Goal: Task Accomplishment & Management: Complete application form

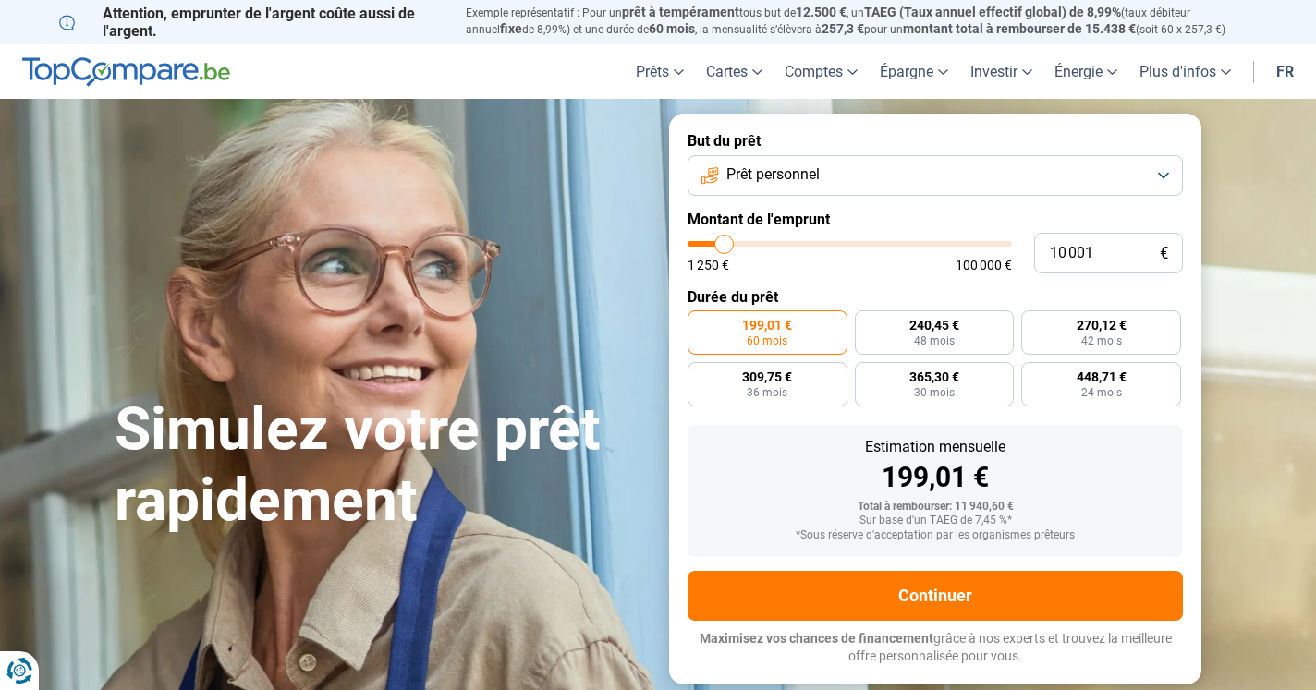
type input "10 500"
type input "10500"
type input "10 750"
type input "10750"
type input "11 000"
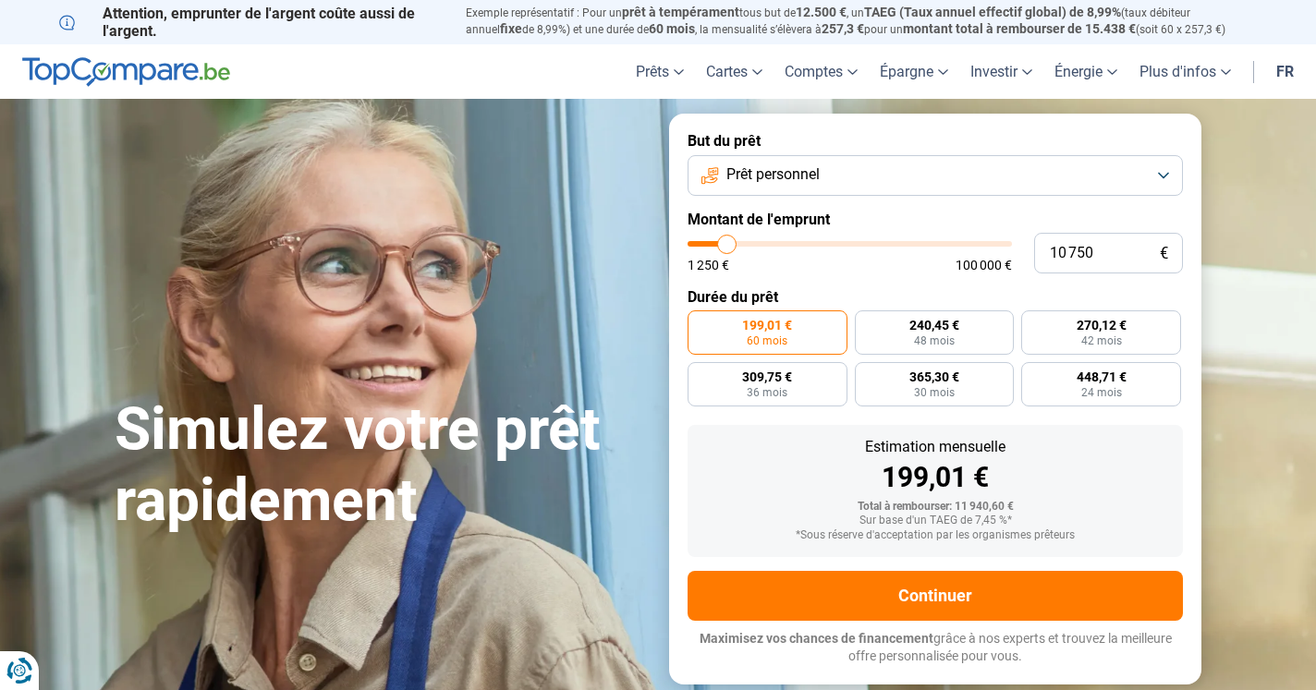
type input "11000"
type input "11 500"
type input "11500"
type input "12 500"
type input "12500"
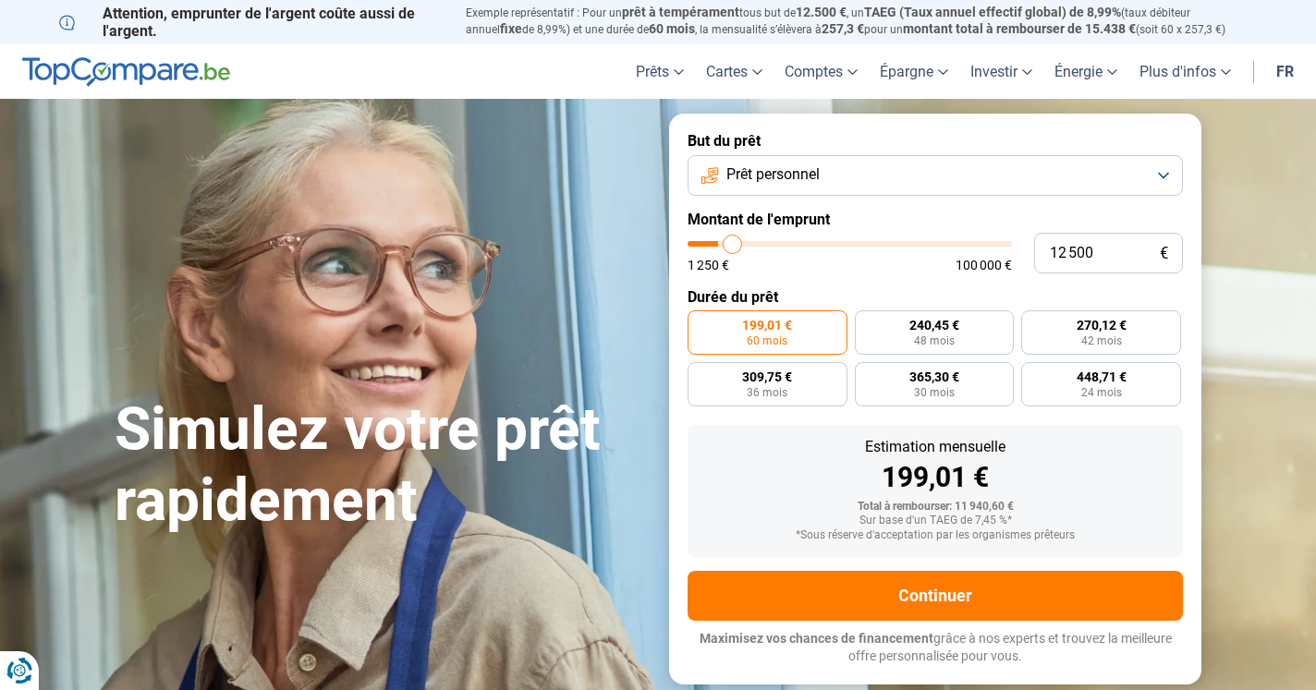
type input "13 500"
type input "13500"
type input "14 500"
type input "14500"
type input "15 750"
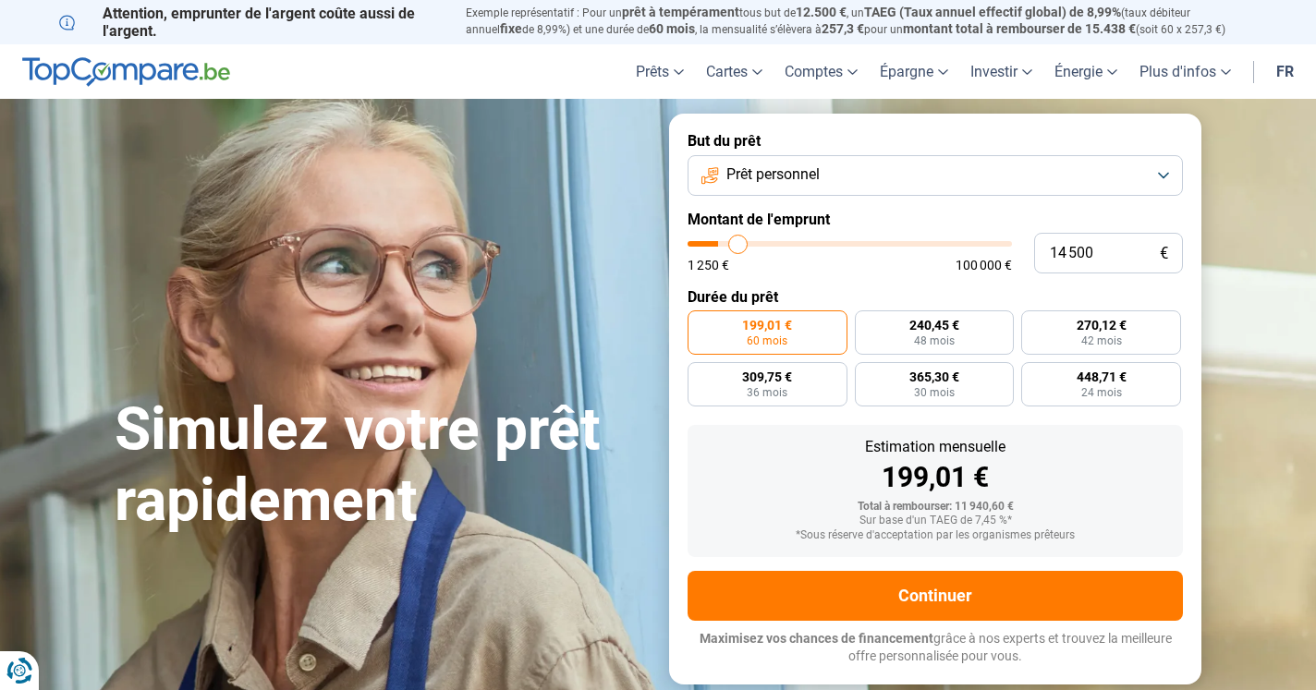
type input "15750"
type input "17 000"
type input "17000"
type input "18 000"
type input "18000"
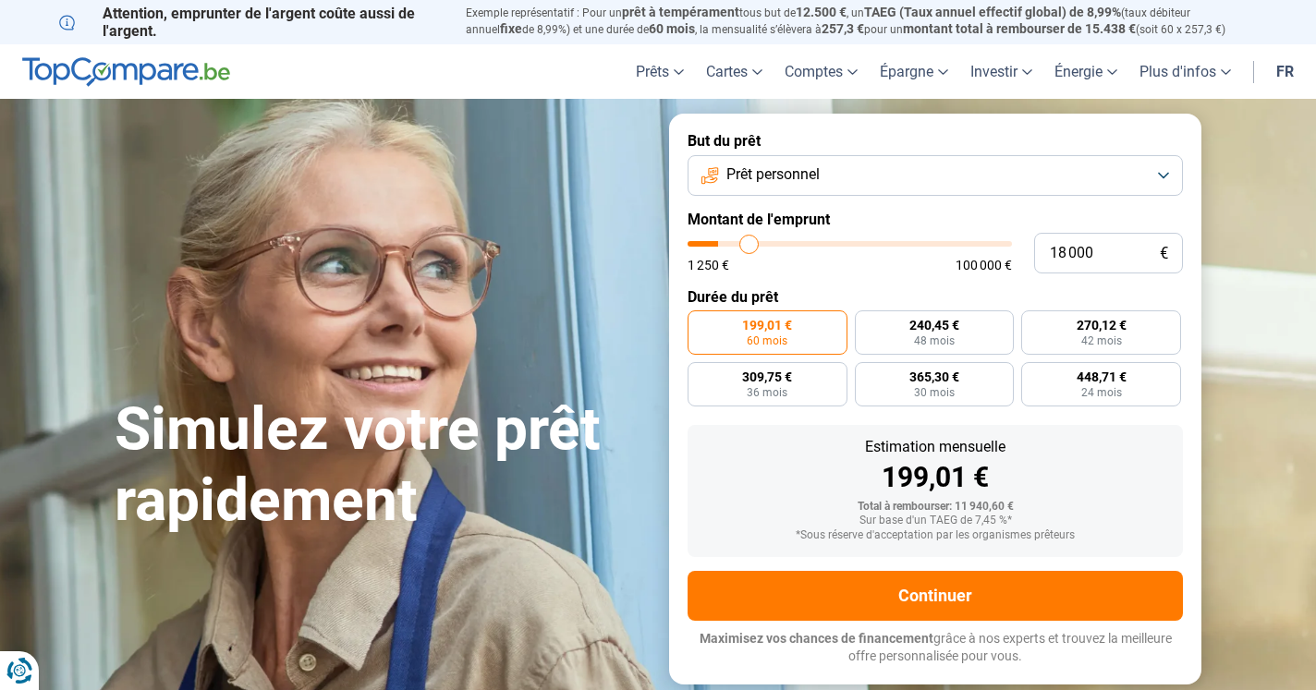
type input "19 250"
type input "19250"
type input "20 500"
type input "20500"
type input "21 500"
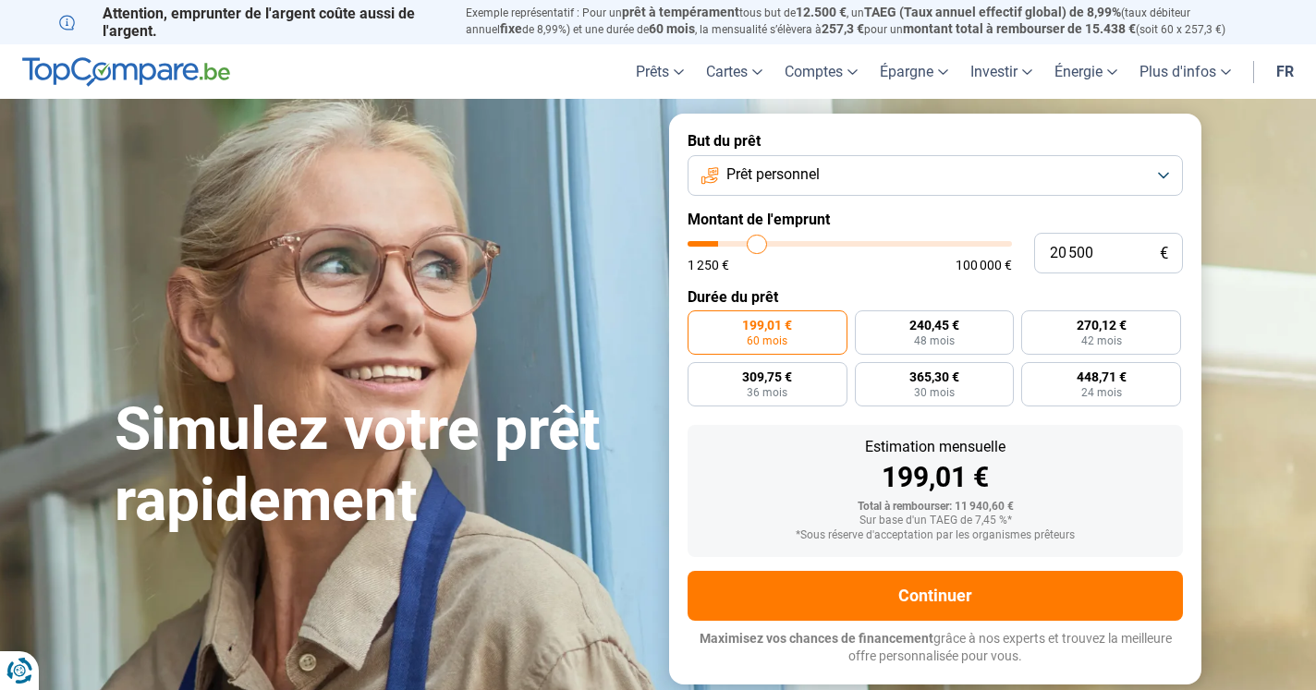
type input "21500"
type input "23 500"
type input "23500"
type input "25 500"
type input "25500"
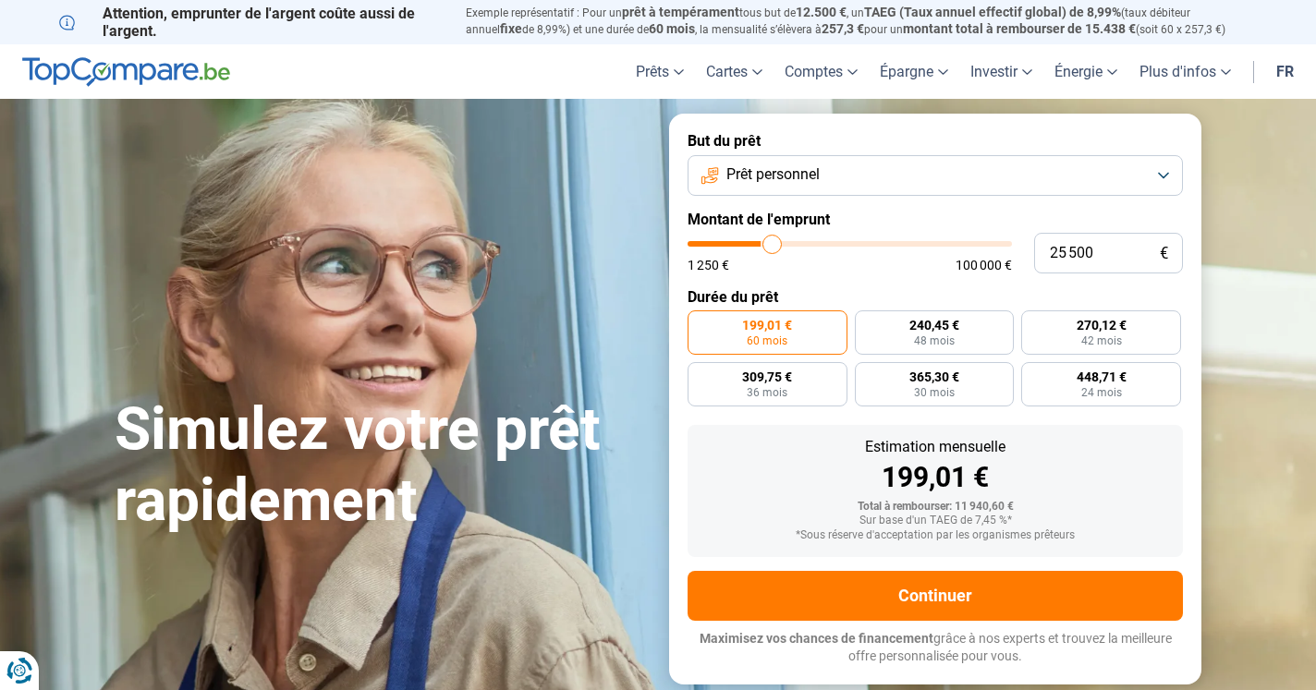
type input "26 250"
type input "26250"
type input "27 250"
type input "27250"
type input "28 250"
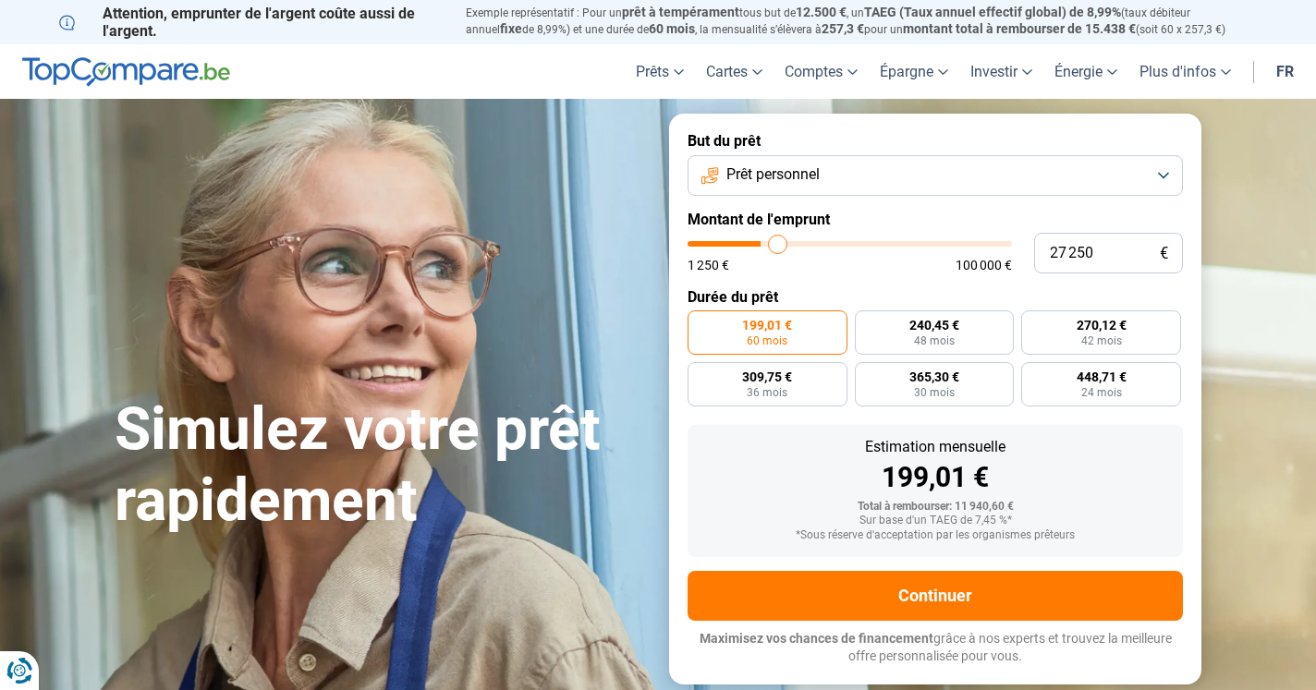
type input "28250"
type input "29 250"
type input "29250"
type input "30 250"
type input "30250"
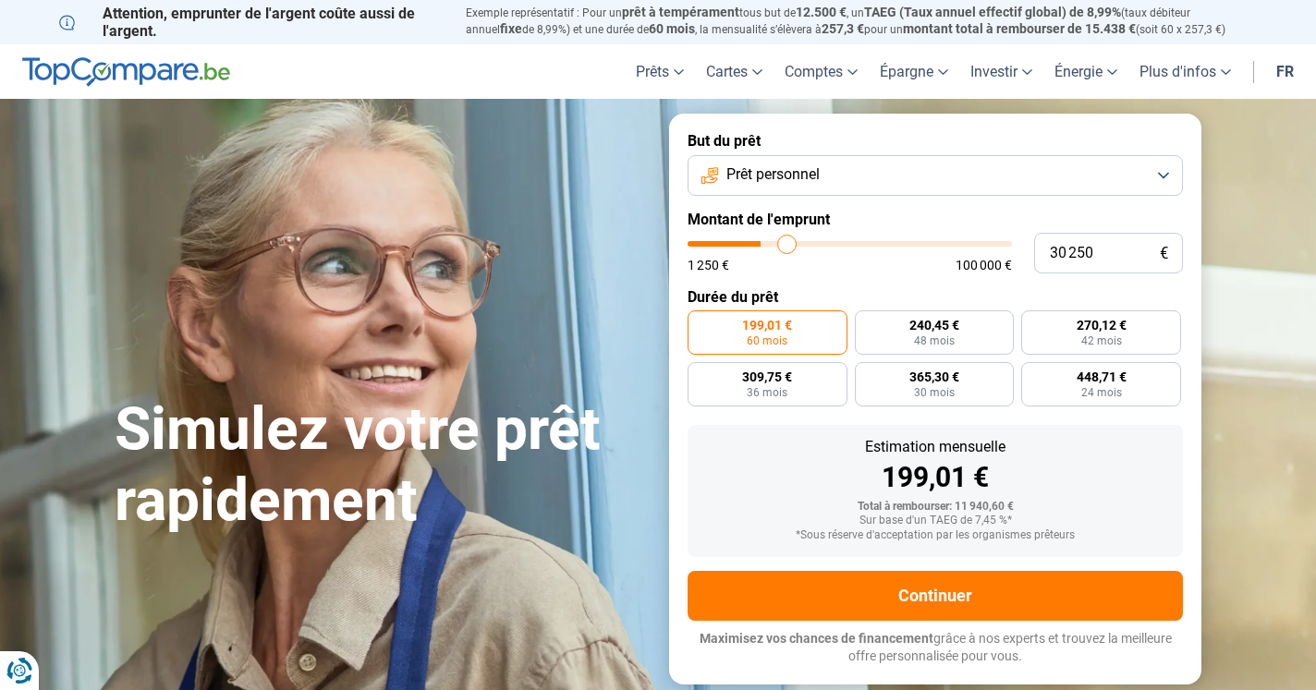
type input "31 250"
type input "31250"
type input "32 250"
type input "32250"
type input "33 000"
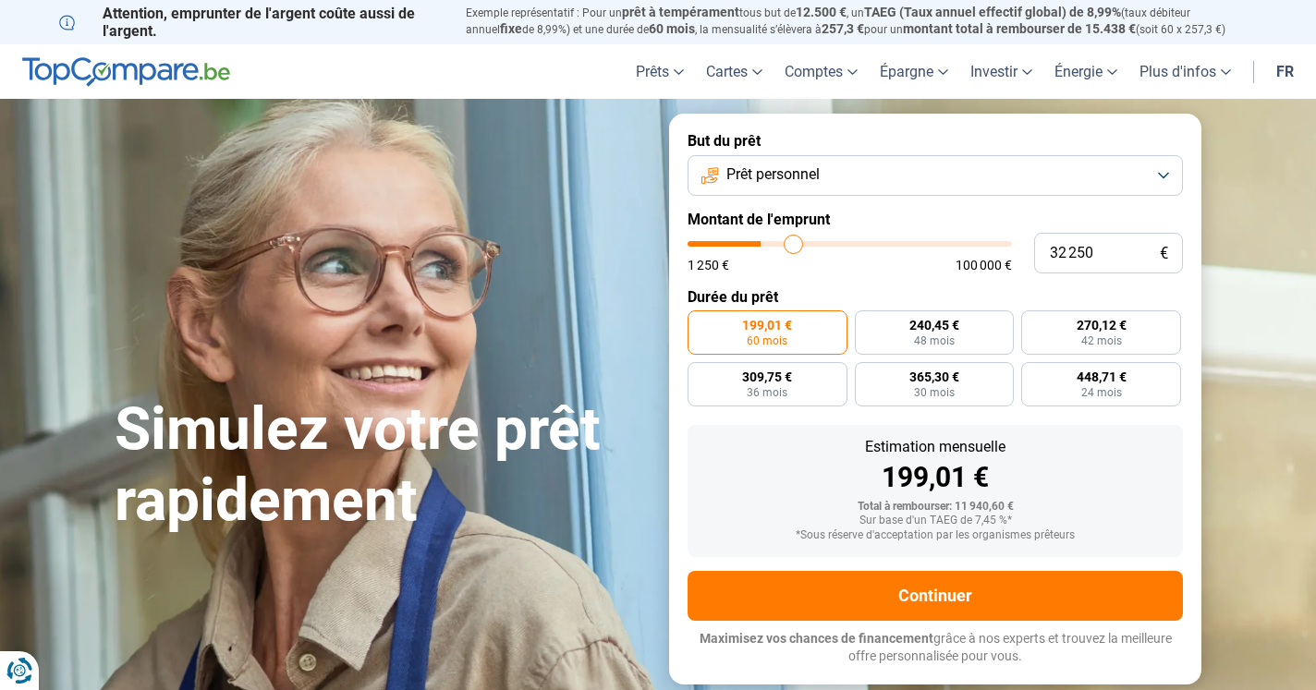
type input "33000"
type input "34 000"
type input "34000"
type input "35 000"
type input "35000"
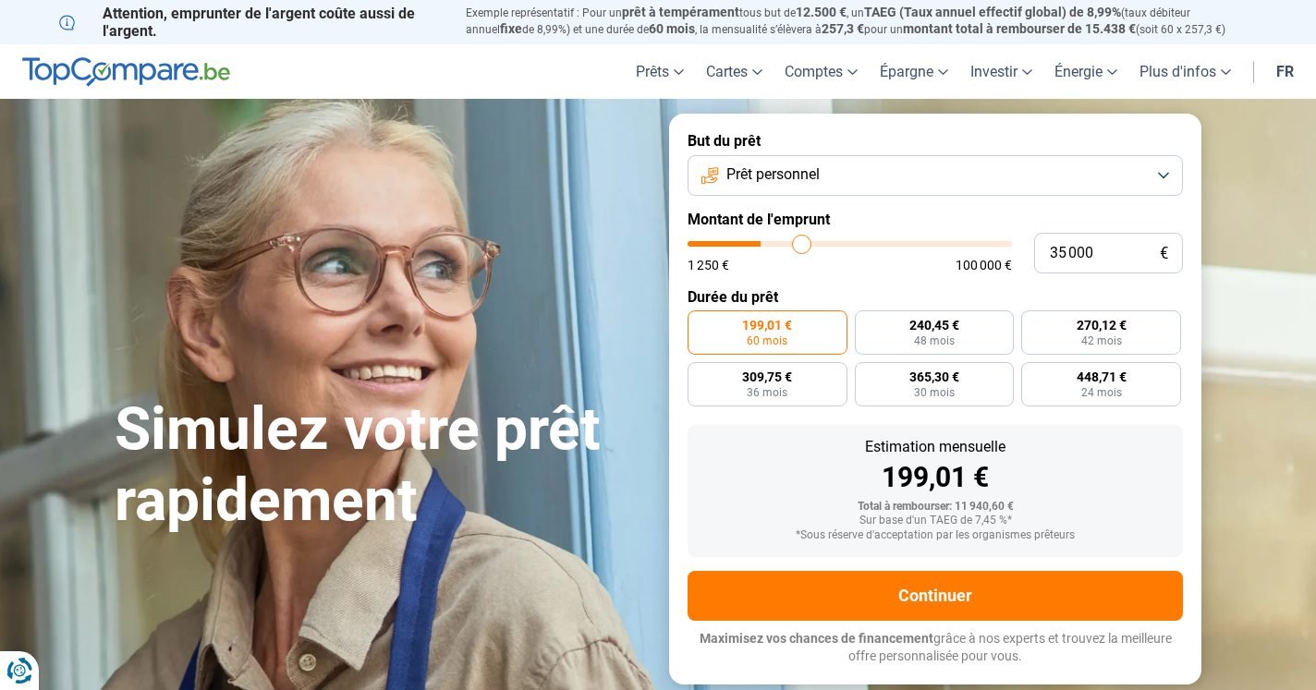
type input "35 750"
type input "35750"
type input "36 500"
type input "36500"
type input "37 250"
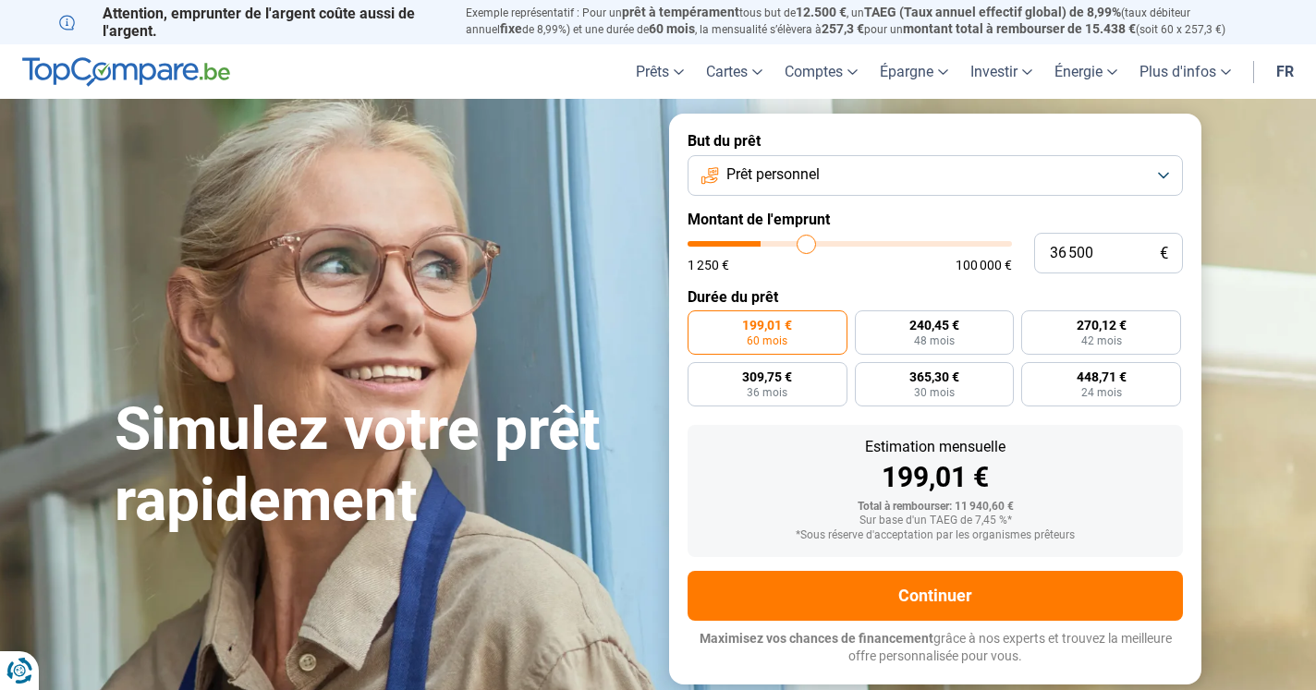
type input "37250"
type input "38 000"
type input "38000"
type input "38 750"
type input "38750"
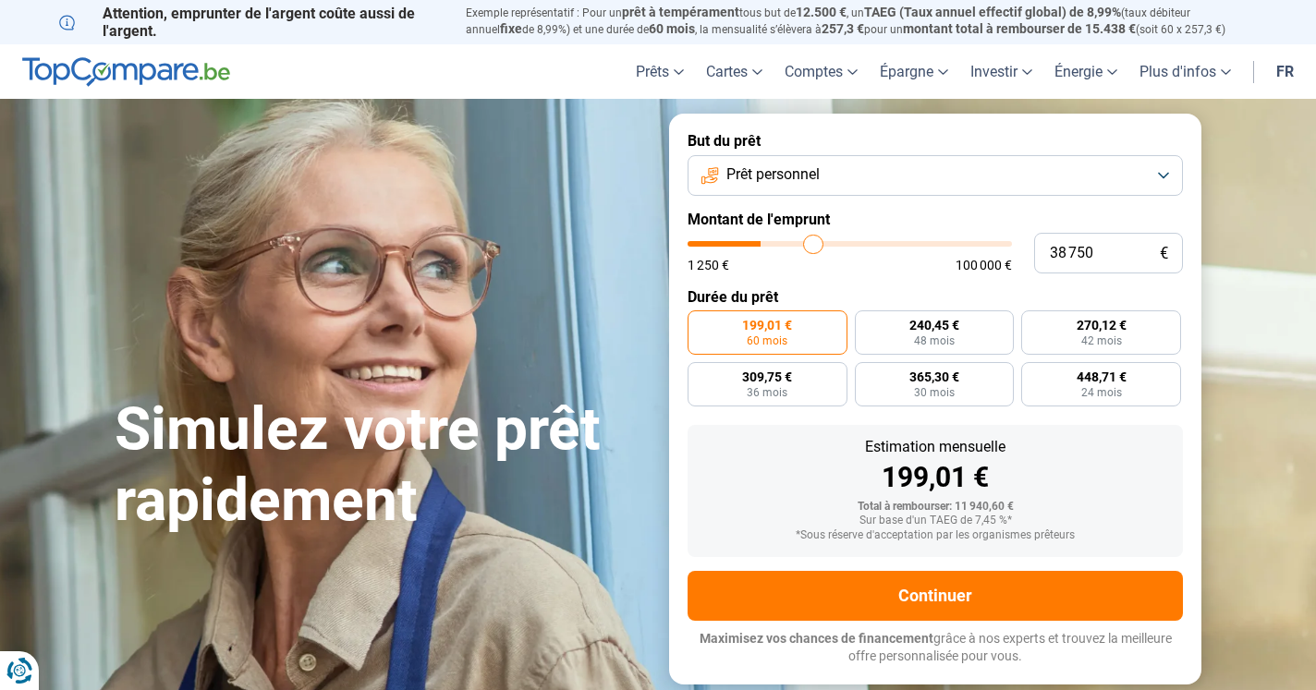
type input "39 250"
type input "39250"
type input "39 500"
type input "39500"
type input "40 250"
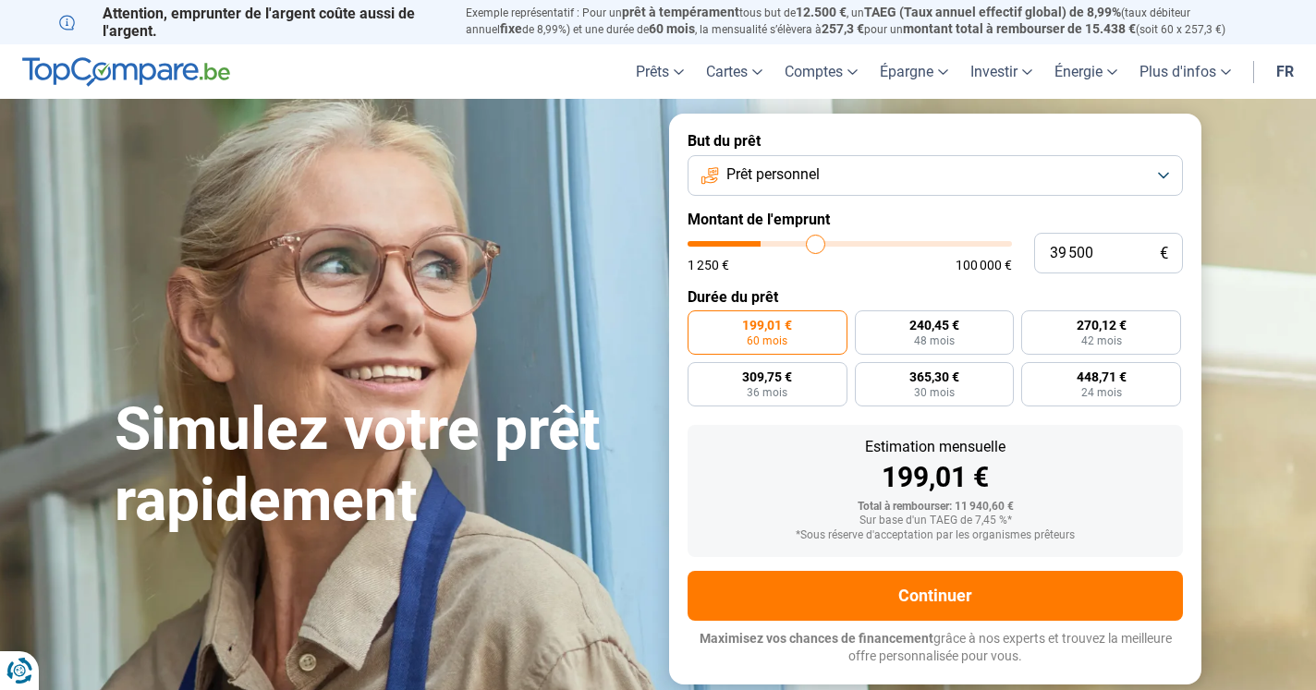
type input "40250"
type input "40 500"
type input "40500"
type input "40 750"
type input "40750"
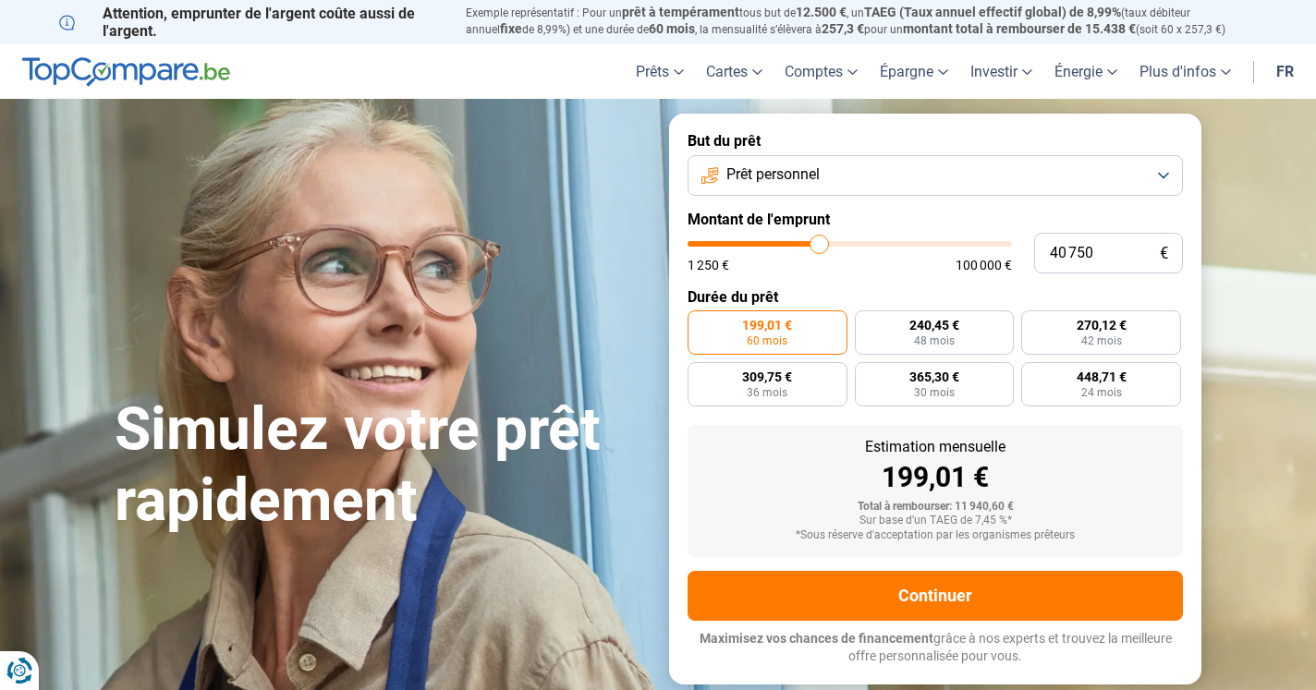
type input "40 500"
type input "40500"
type input "40 250"
type input "40250"
type input "40 000"
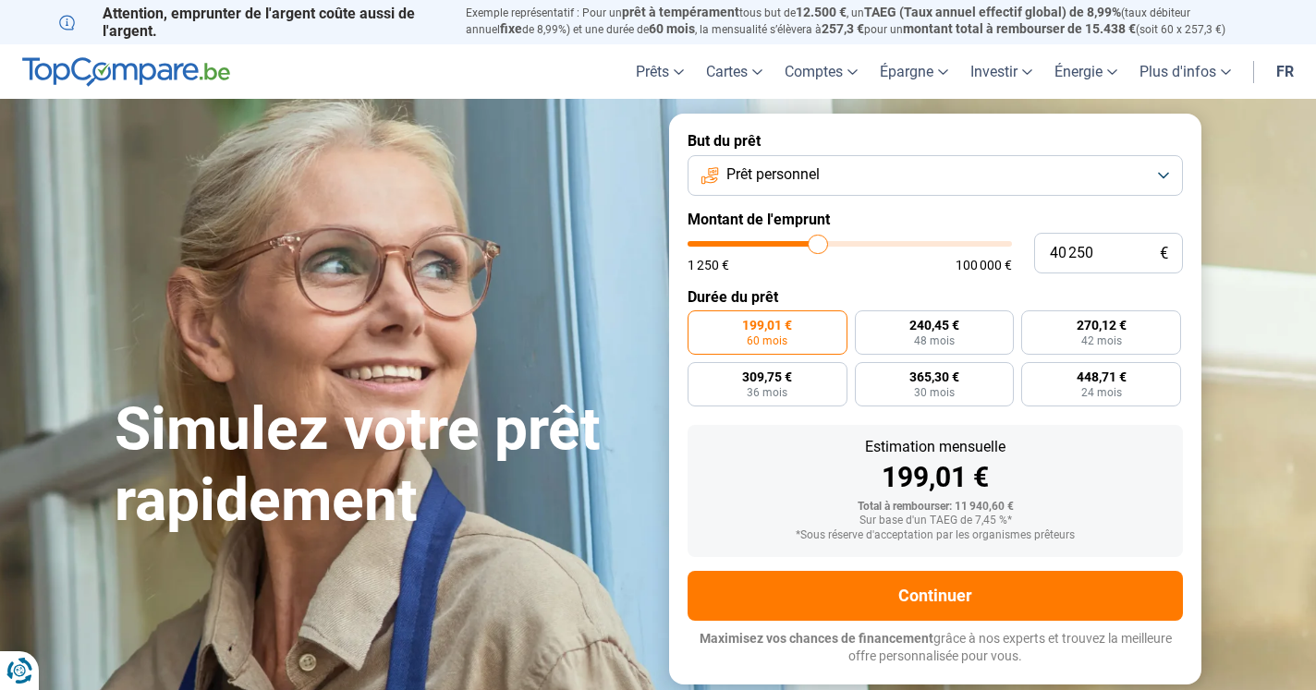
type input "40000"
type input "39 750"
type input "39750"
type input "39 250"
type input "39250"
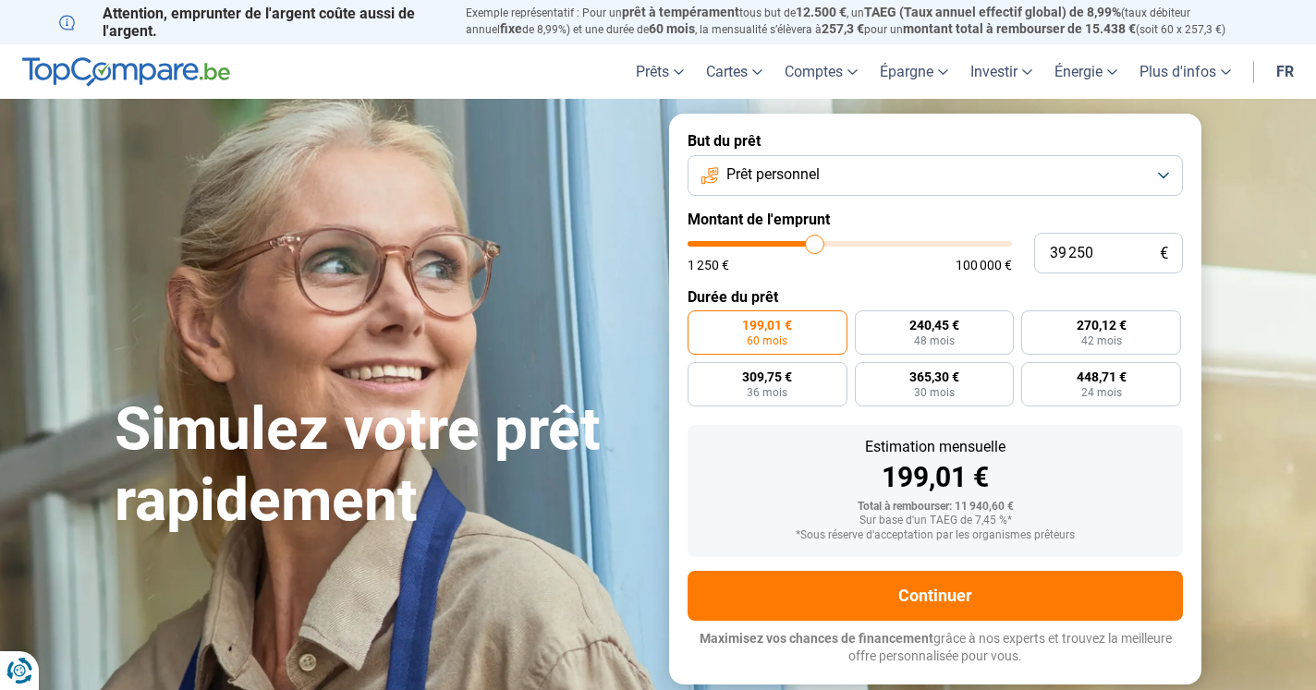
type input "38 750"
type input "38750"
type input "38 250"
type input "38250"
type input "37 750"
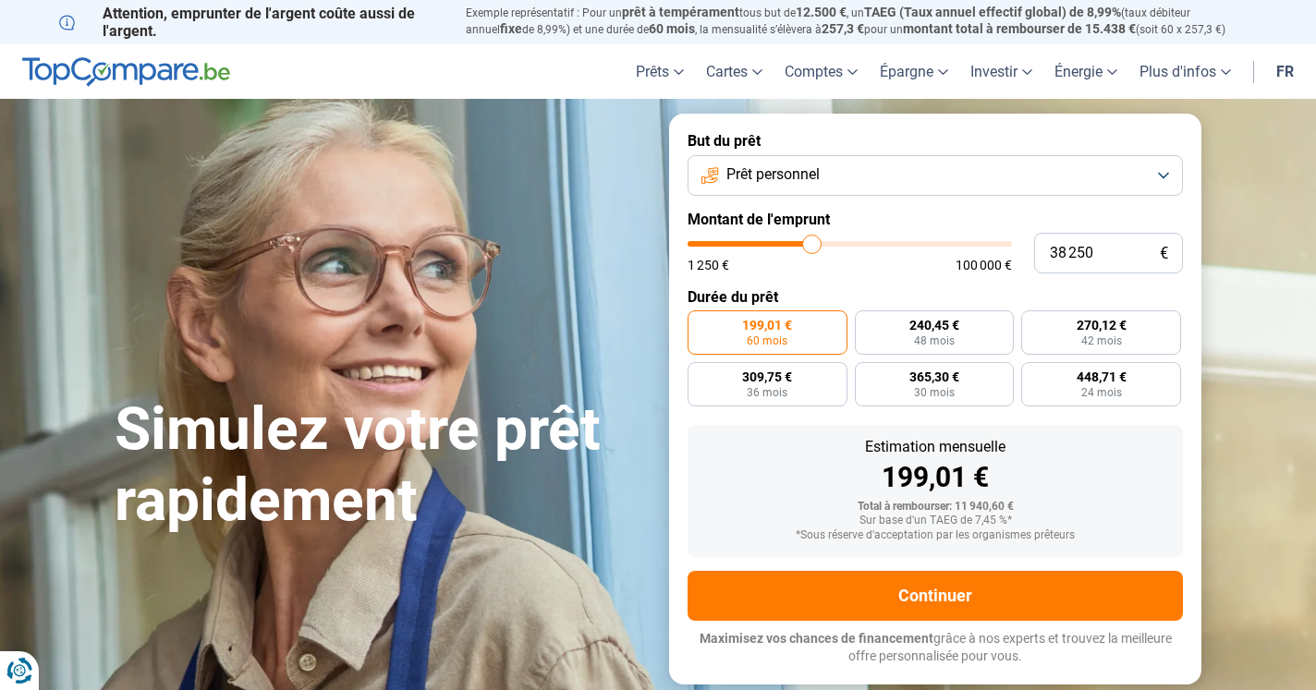
type input "37750"
type input "37 250"
type input "37250"
type input "36 500"
type input "36500"
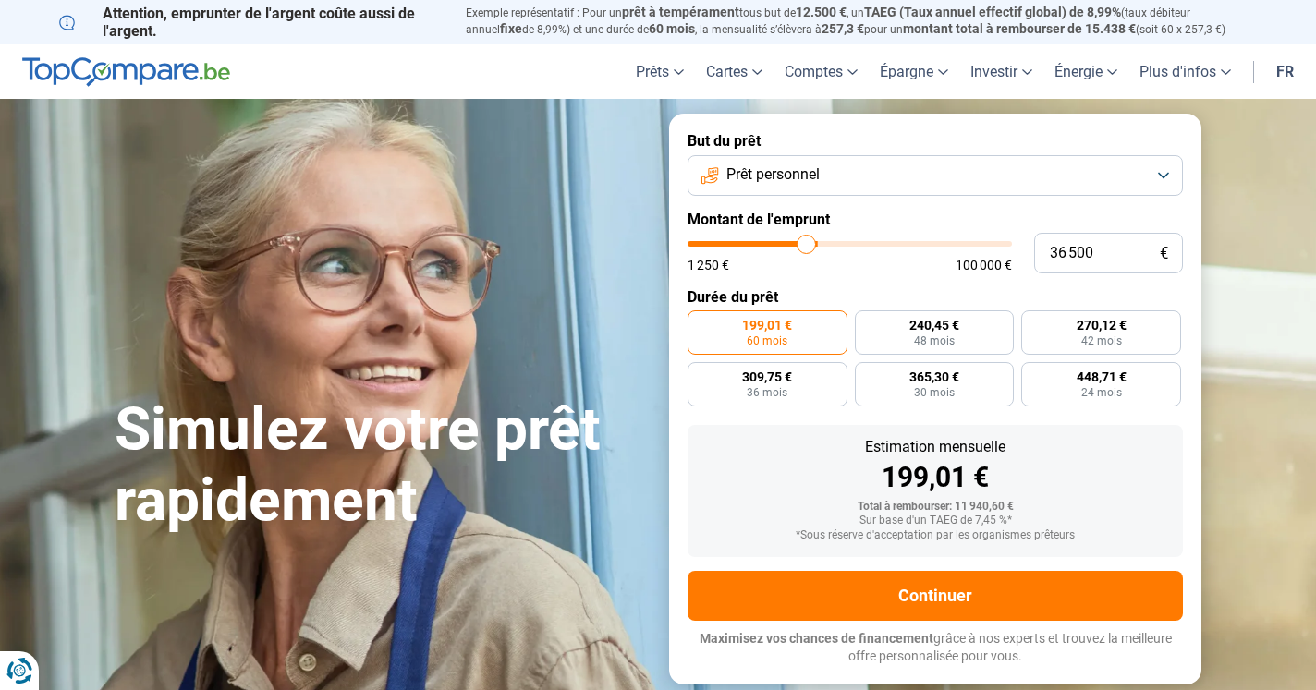
type input "35 750"
type input "35750"
type input "35 250"
type input "35250"
type input "35 000"
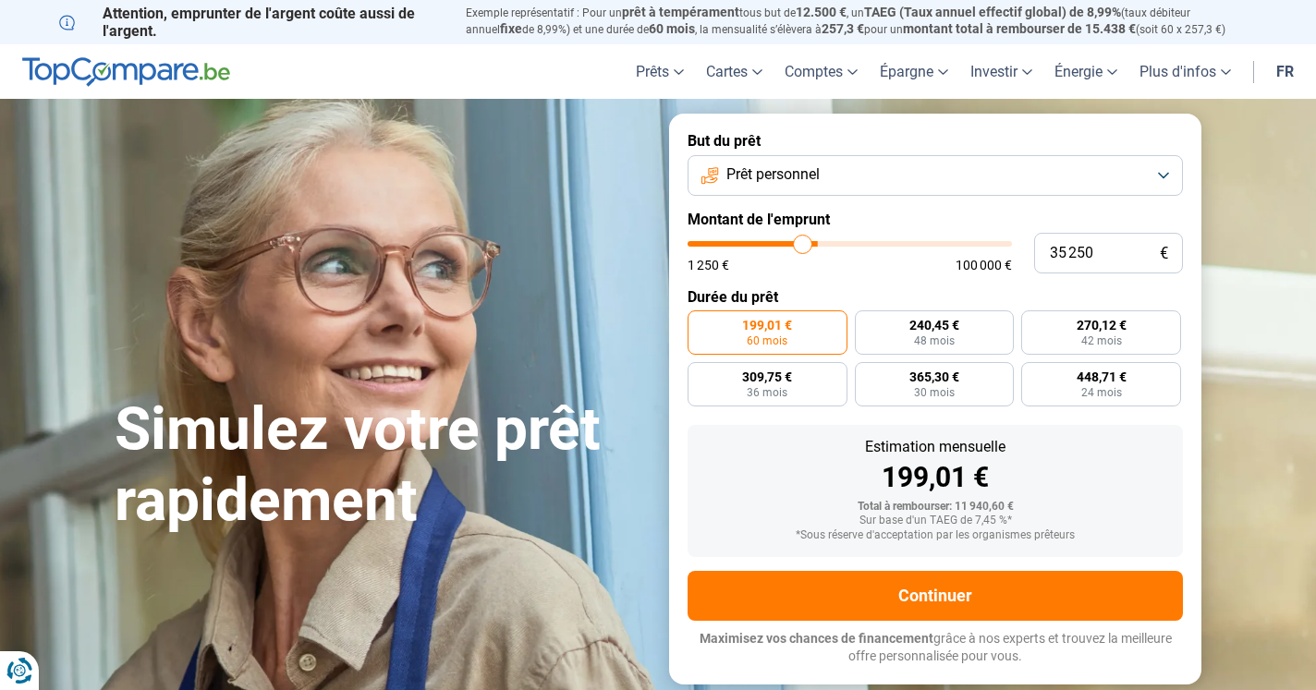
type input "35000"
type input "34 750"
type input "34750"
type input "34 500"
type input "34500"
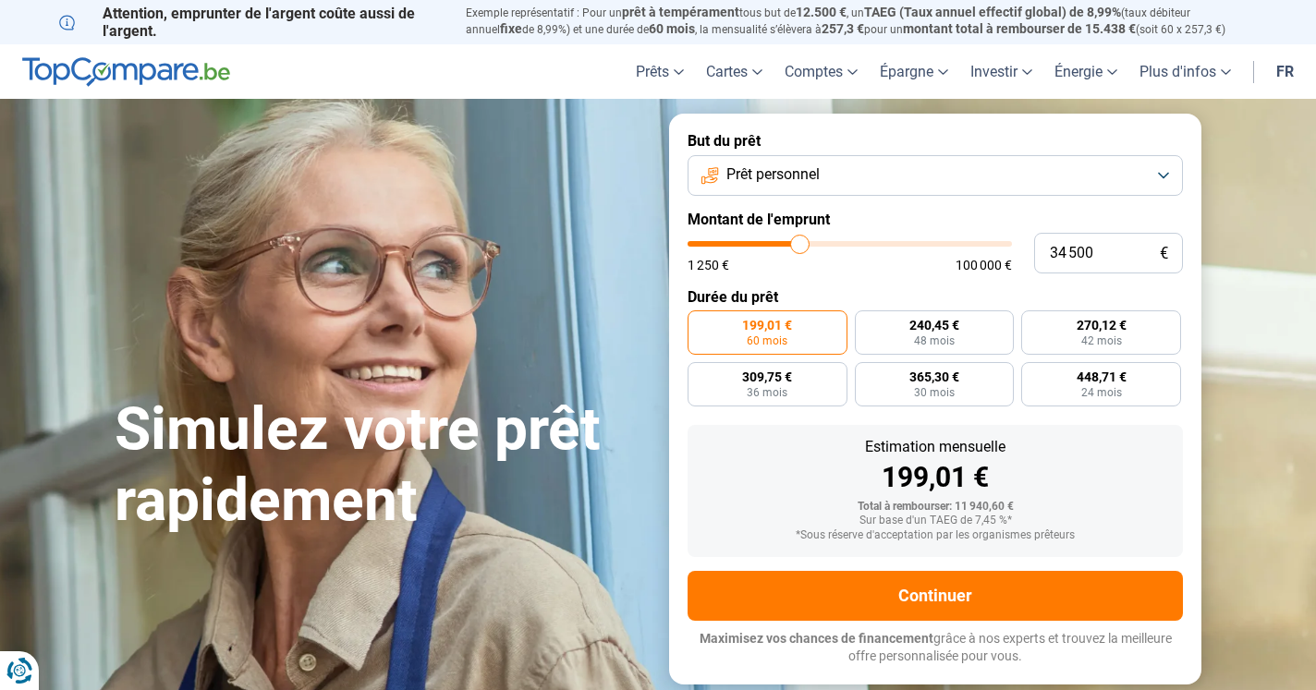
type input "34 250"
type input "34250"
type input "34 000"
type input "34000"
type input "33 750"
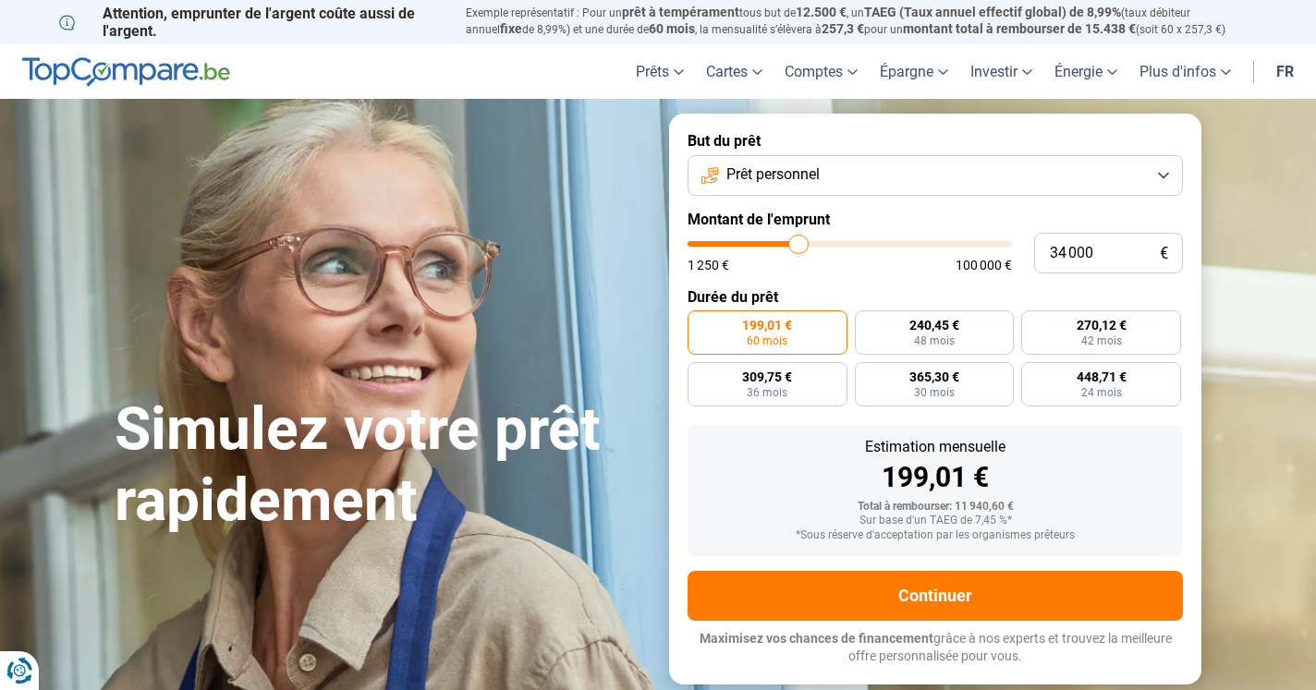
type input "33750"
type input "33 500"
type input "33500"
type input "33 250"
type input "33250"
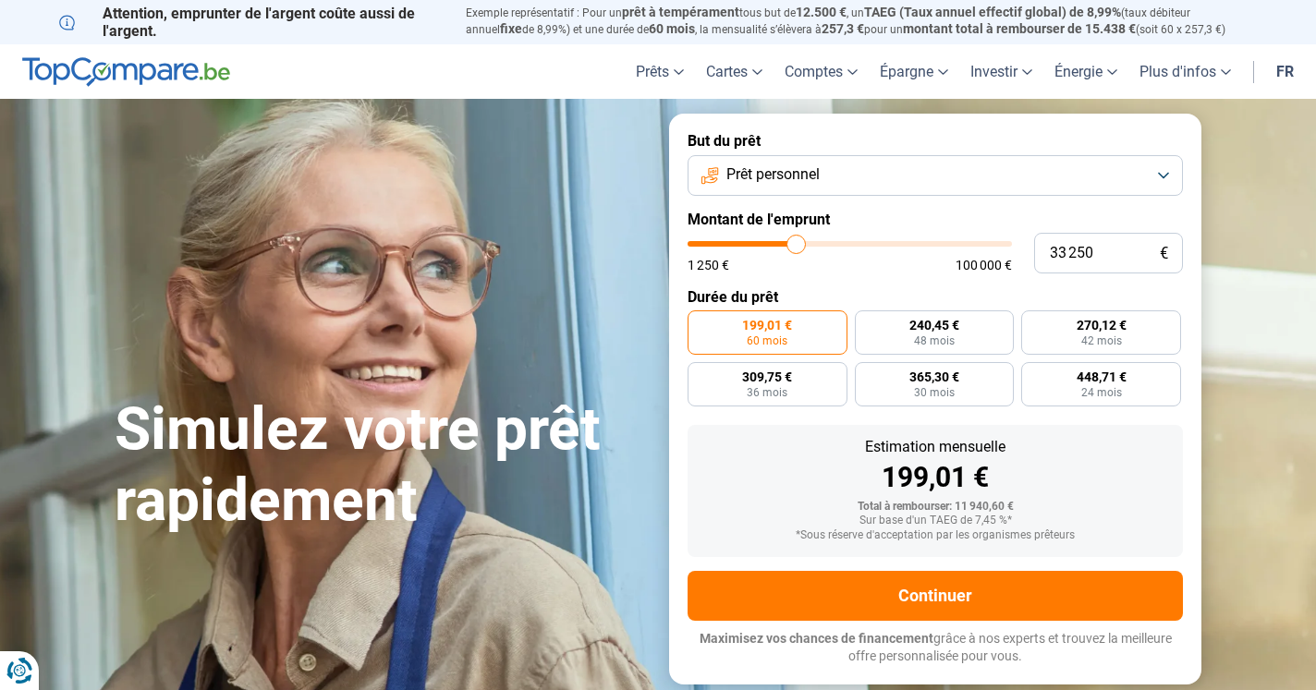
type input "33 000"
type input "33000"
type input "32 750"
type input "32750"
type input "32 500"
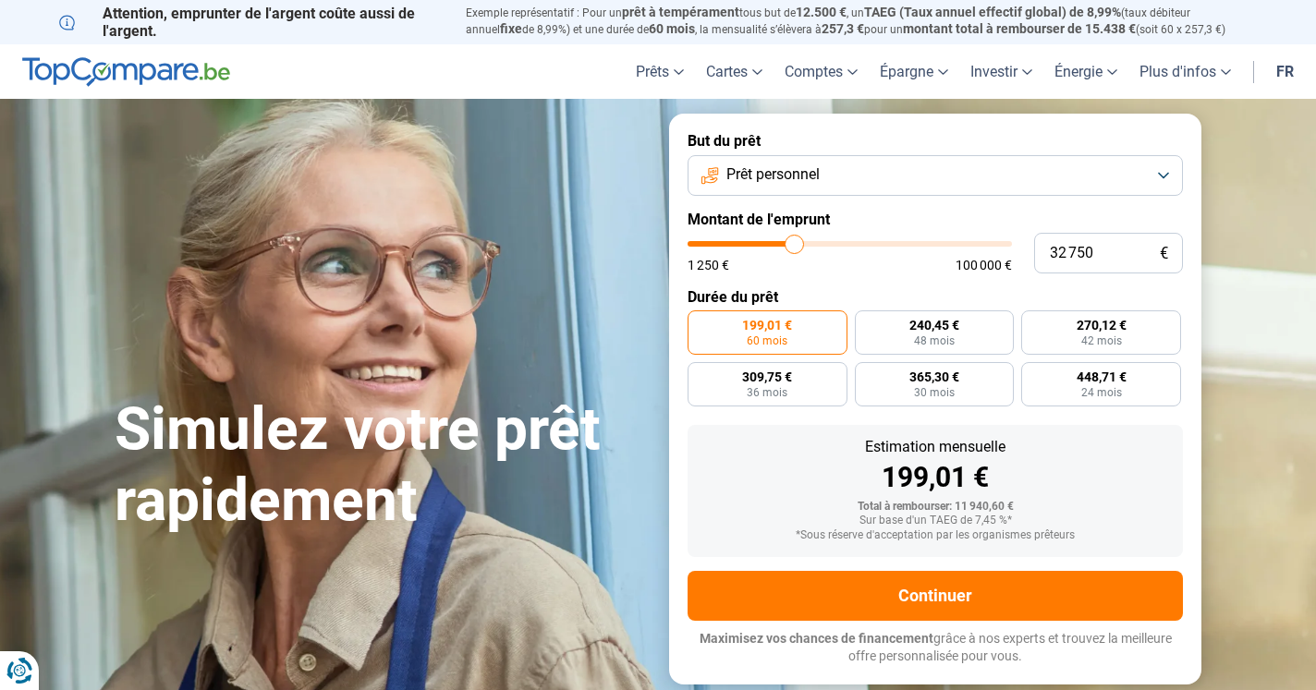
type input "32500"
type input "32 250"
type input "32250"
type input "32 000"
type input "32000"
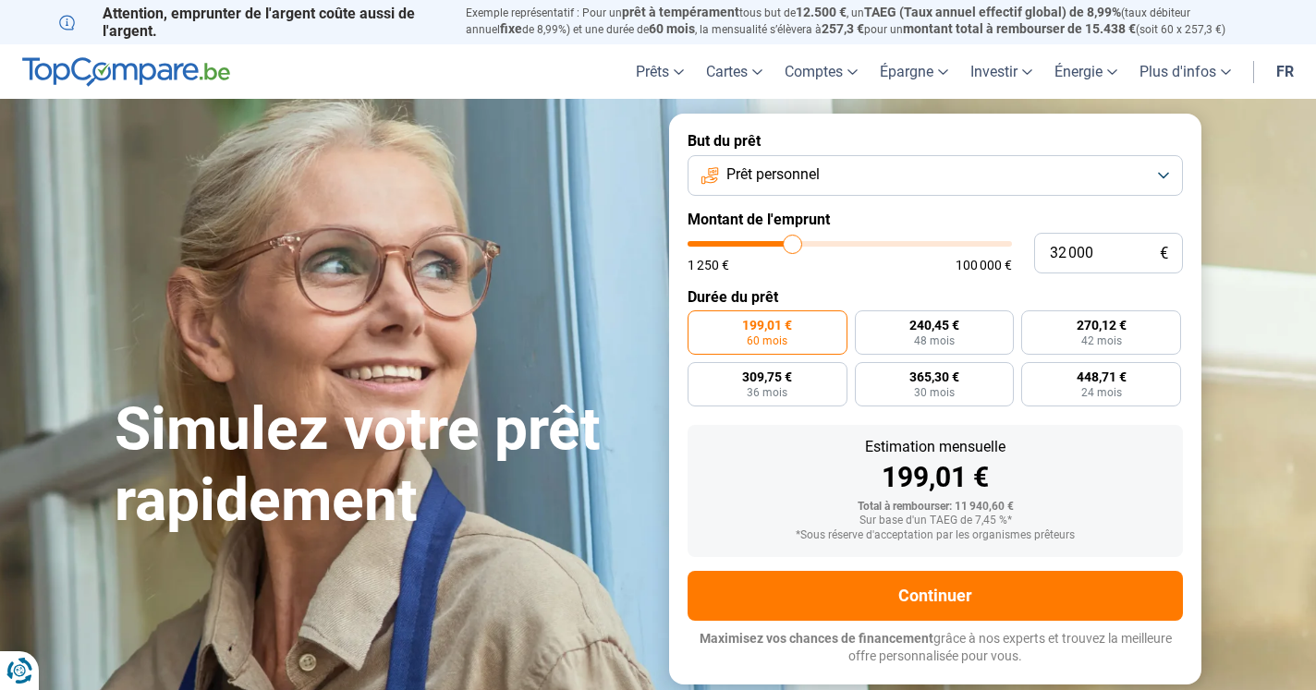
type input "31 750"
type input "31750"
type input "31 500"
type input "31500"
type input "31 250"
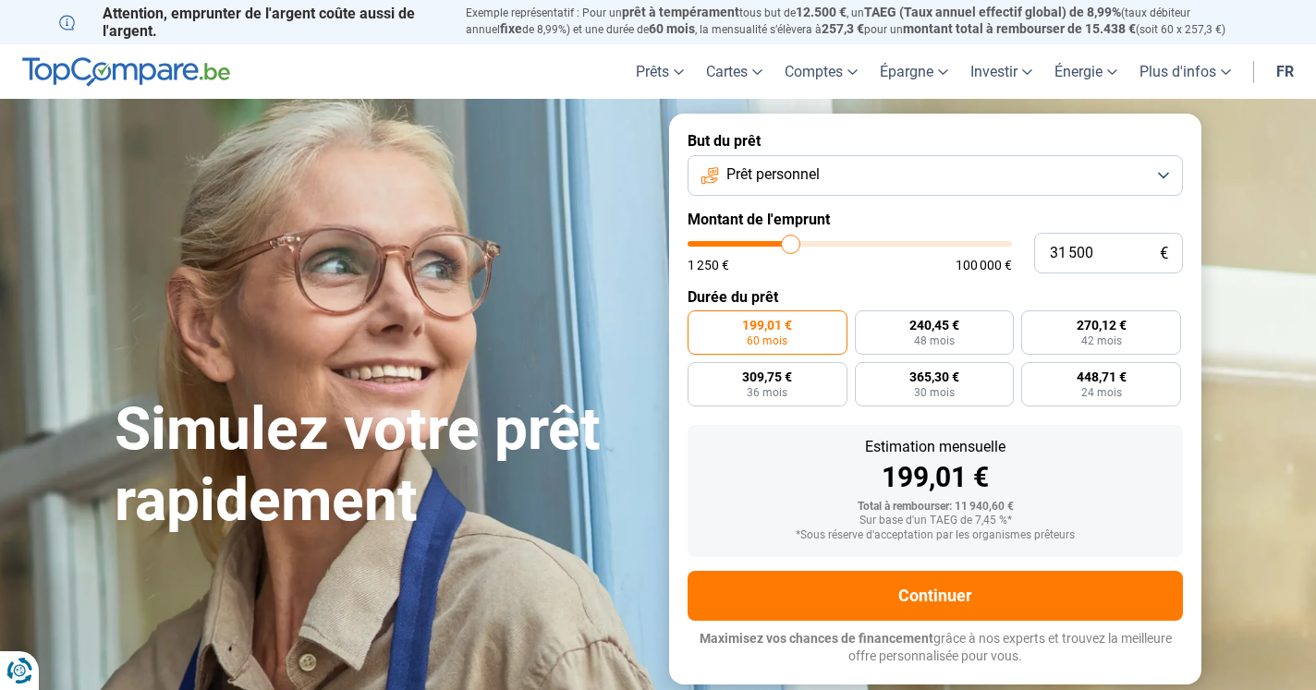
type input "31250"
type input "31 000"
type input "31000"
type input "30 750"
type input "30750"
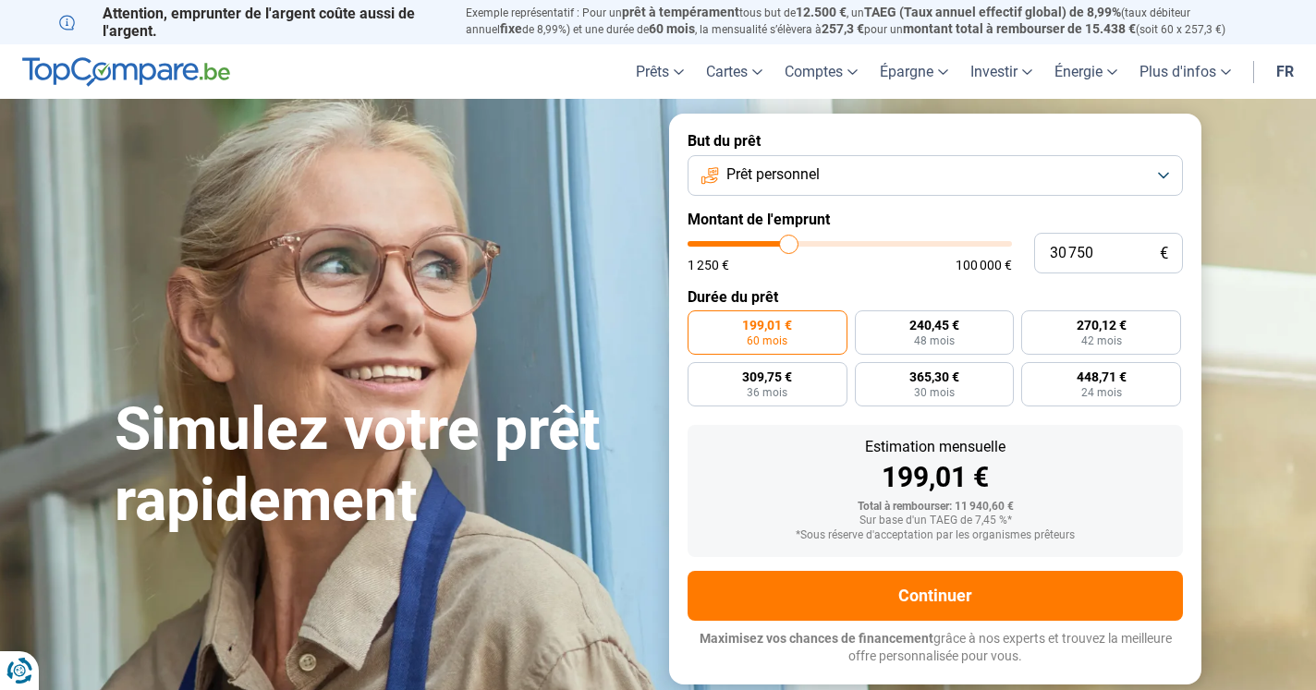
type input "30 500"
type input "30500"
type input "30 250"
type input "30250"
type input "30 000"
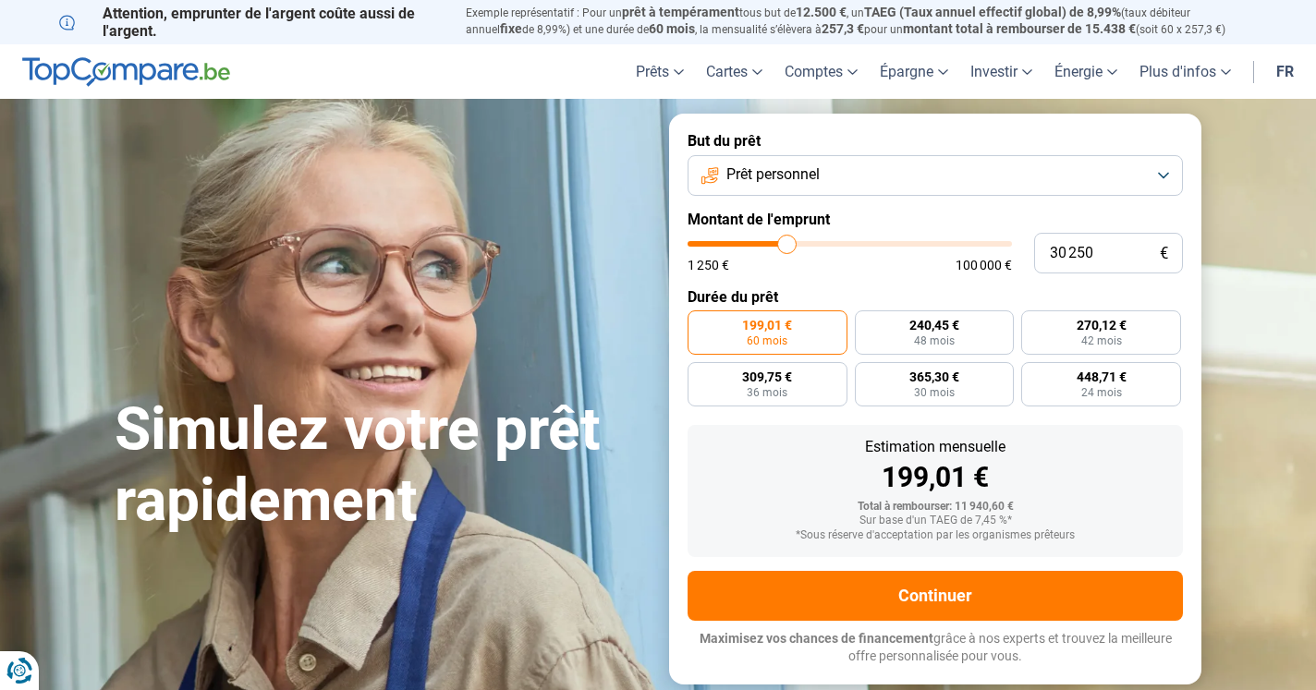
type input "30000"
type input "29 500"
type input "29500"
type input "29 250"
type input "29250"
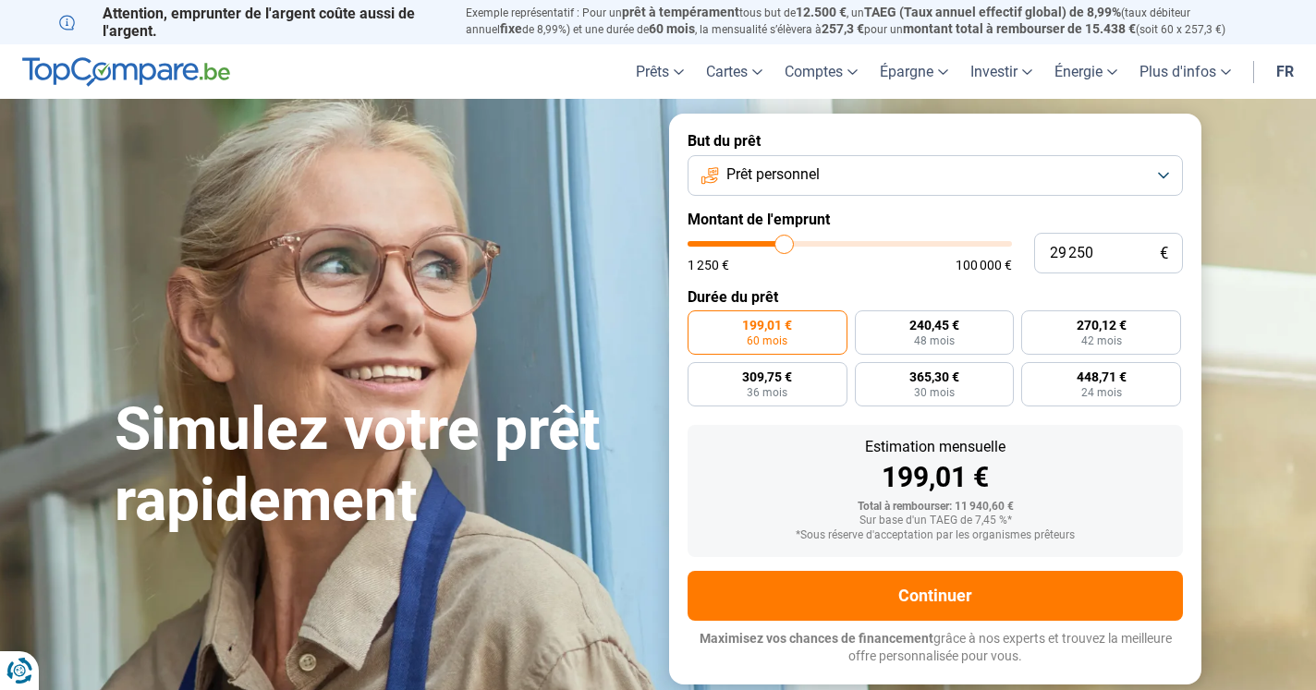
type input "29 500"
type input "29500"
type input "29 750"
type input "29750"
type input "30 000"
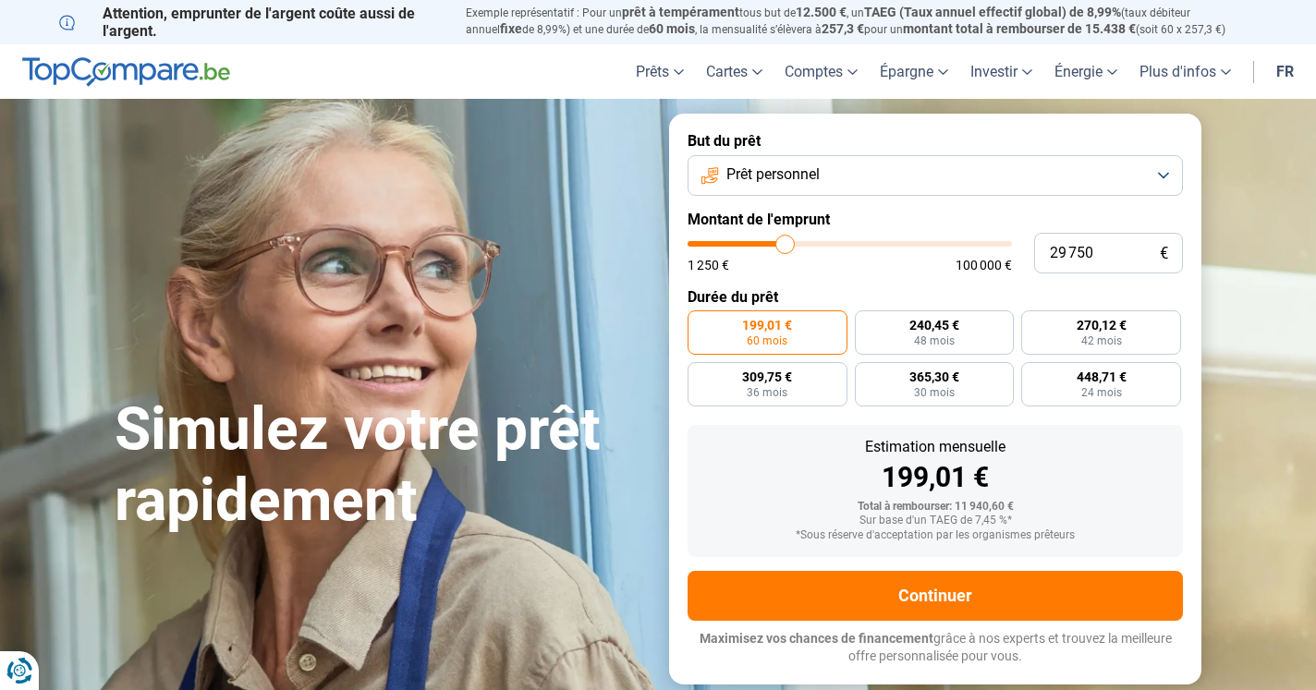
type input "30000"
type input "30 250"
type input "30250"
type input "30 500"
type input "30500"
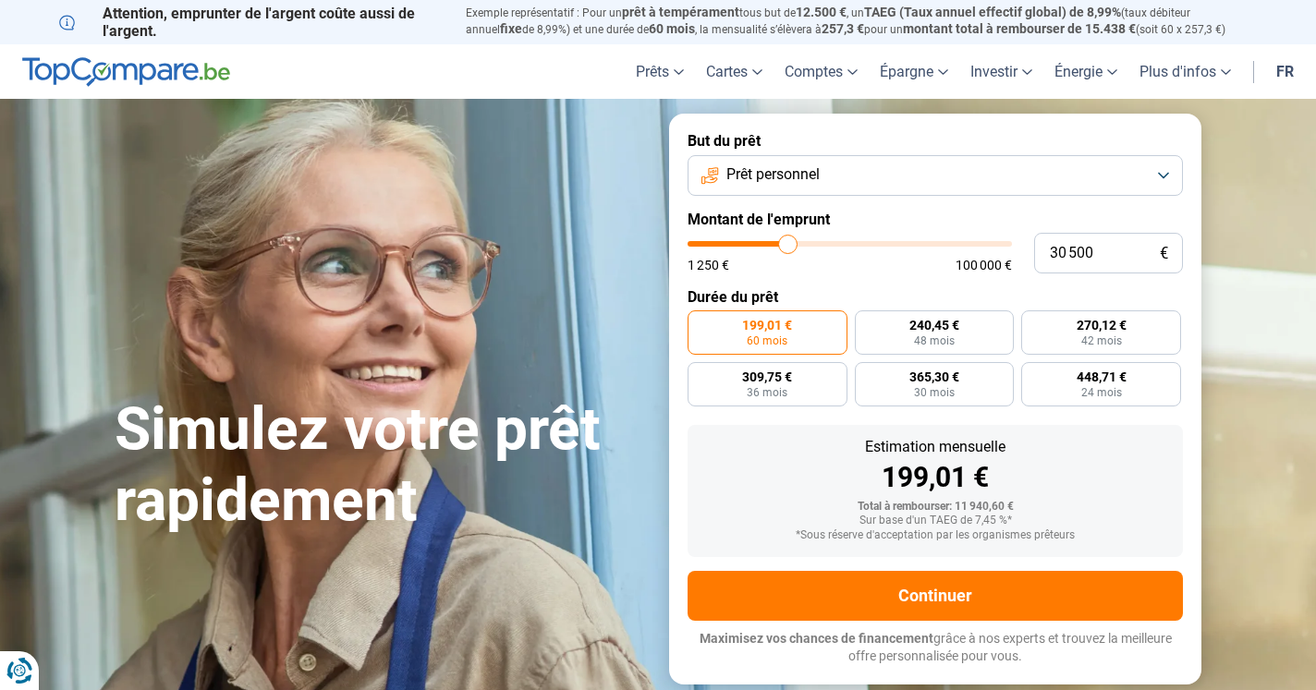
type input "30 750"
type input "30750"
type input "31 000"
type input "31000"
type input "31 250"
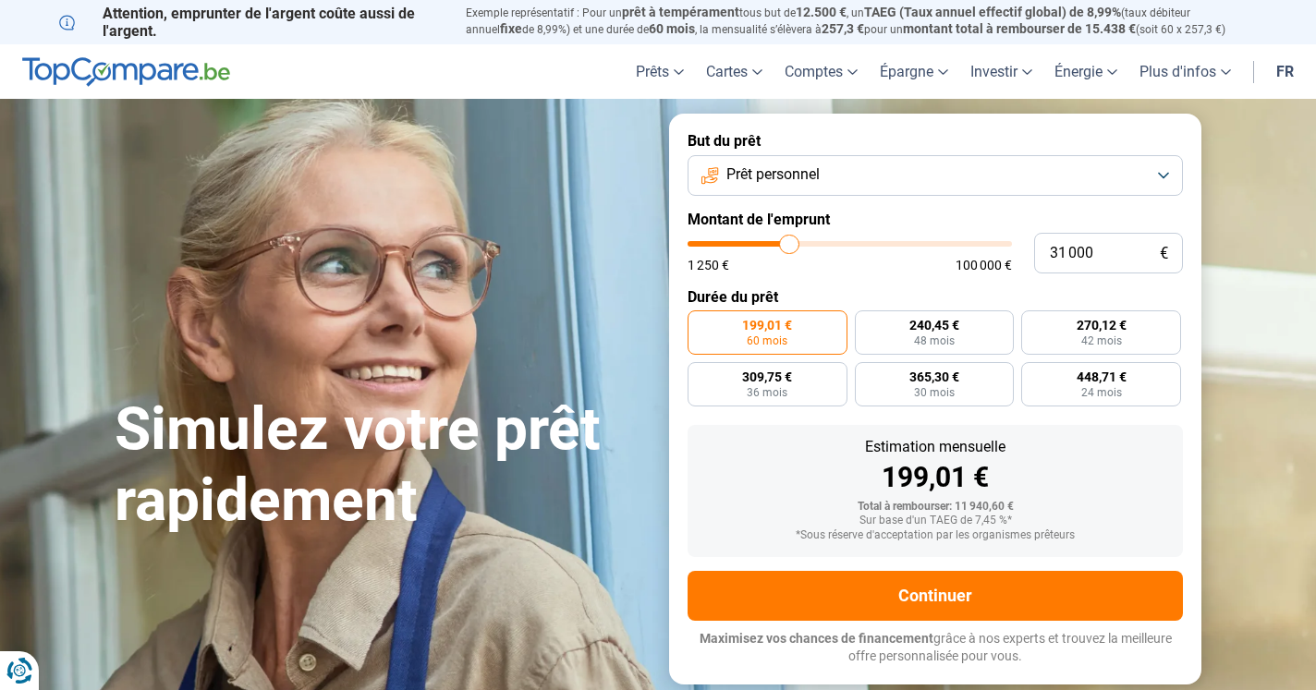
type input "31250"
type input "31 500"
type input "31500"
type input "31 750"
type input "31750"
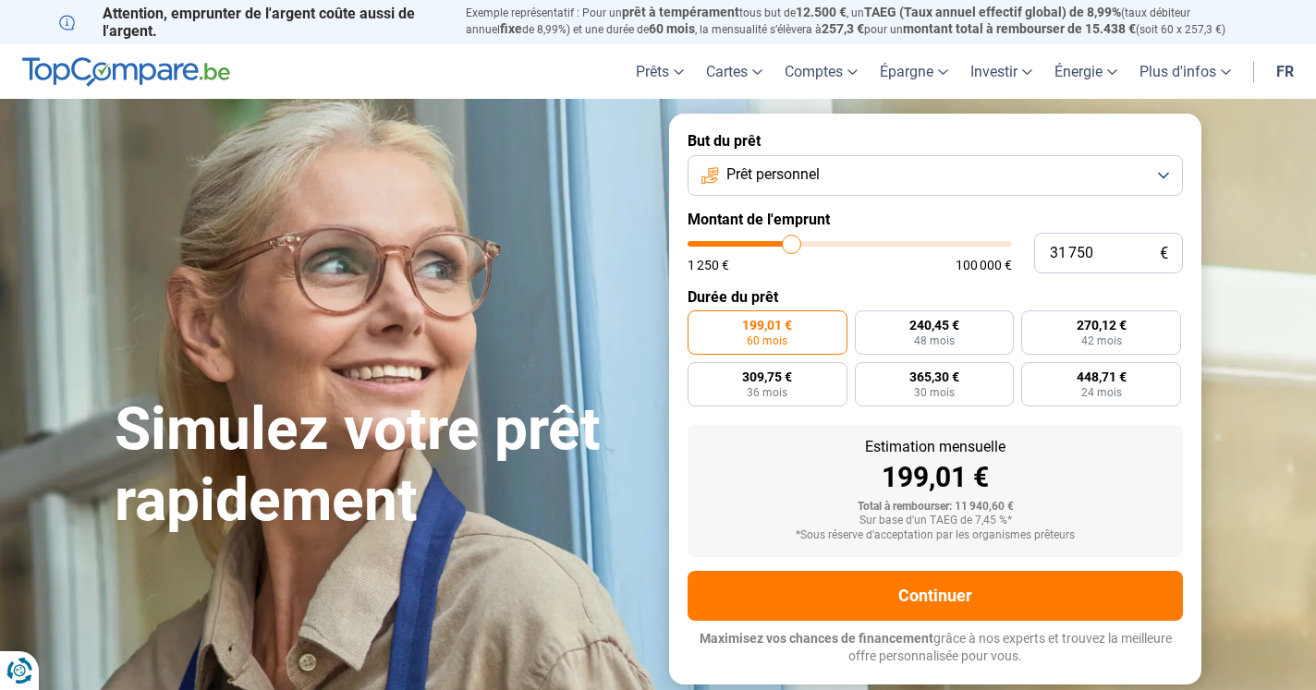
type input "32 000"
type input "32000"
type input "32 250"
type input "32250"
type input "32 500"
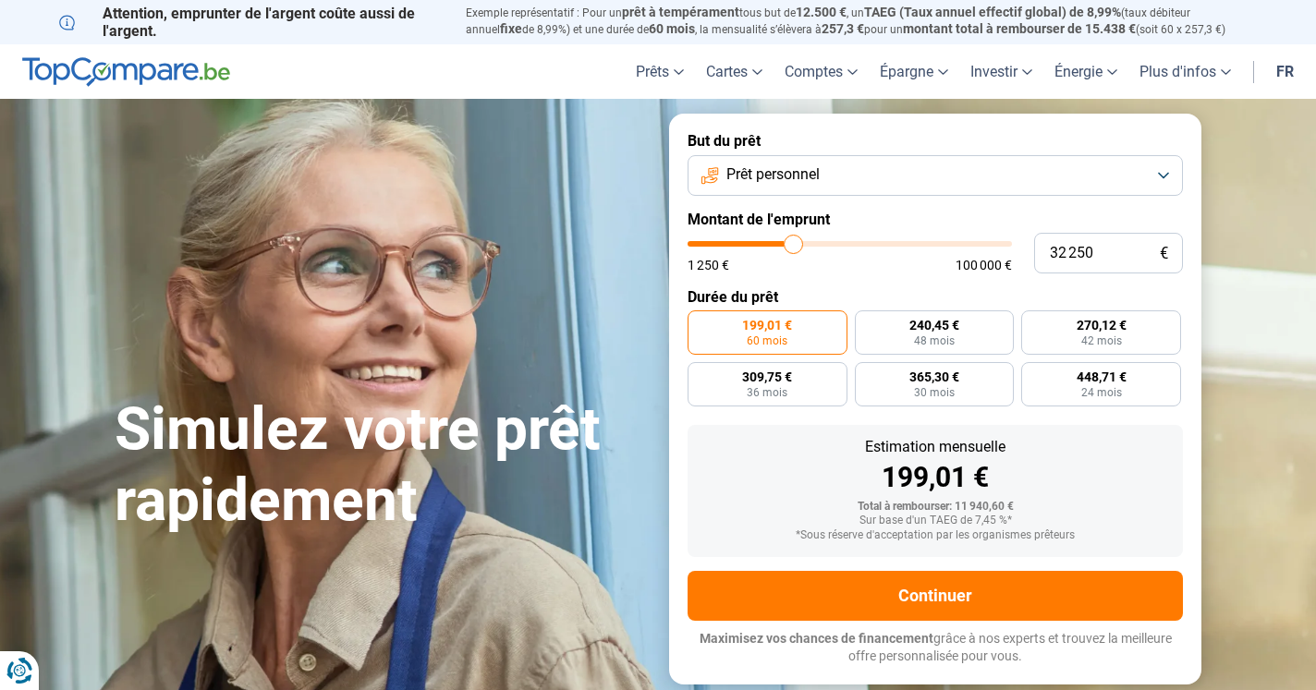
type input "32500"
type input "32 750"
type input "32750"
type input "33 000"
type input "33000"
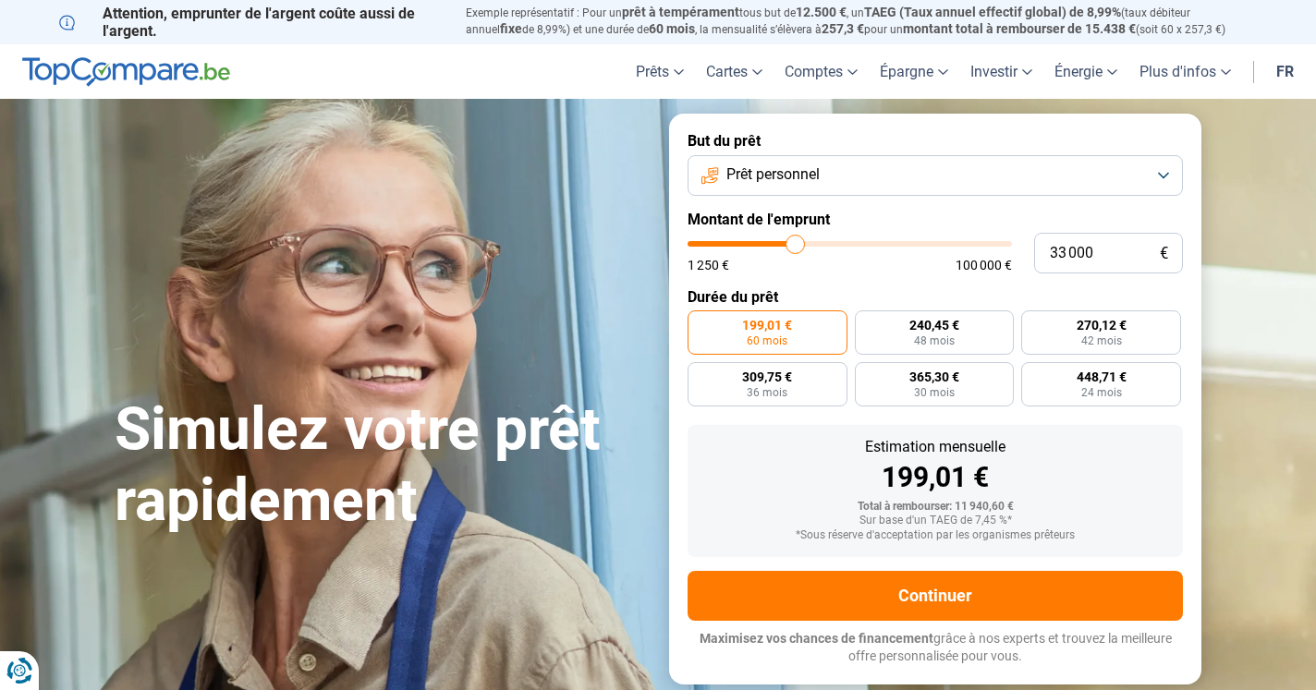
type input "33 250"
type input "33250"
type input "33 500"
type input "33500"
type input "33 750"
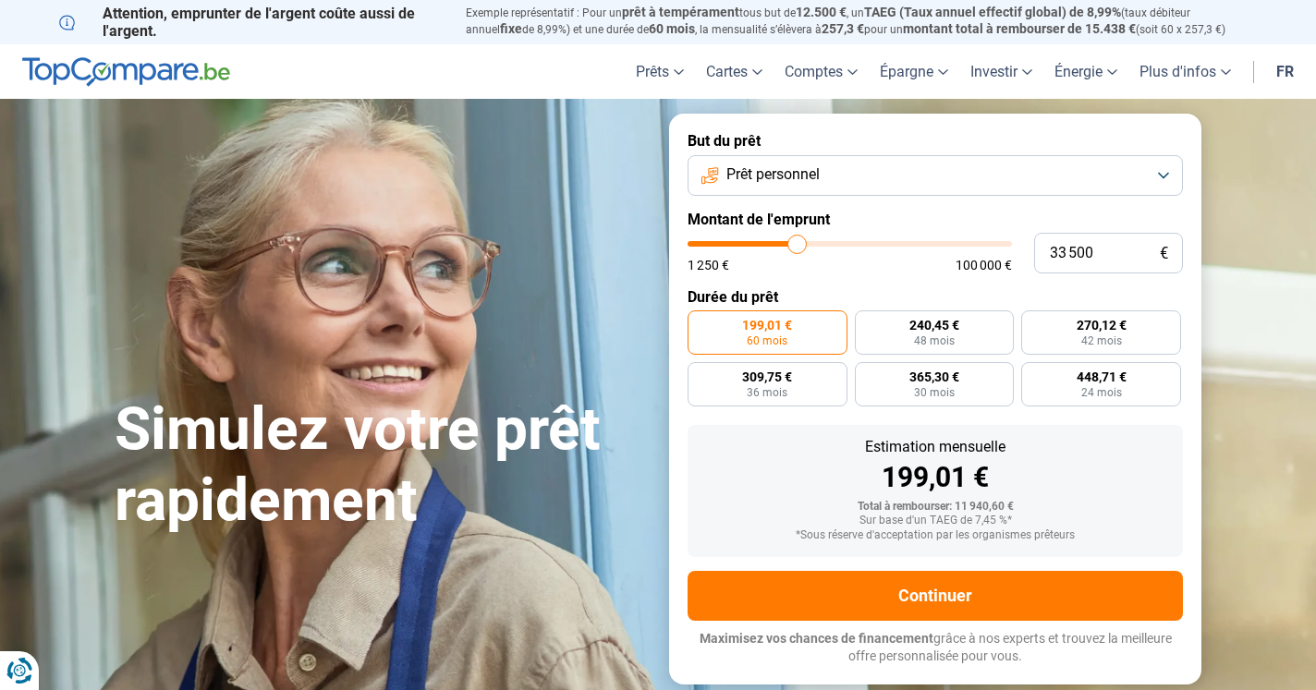
type input "33750"
type input "34 000"
type input "34000"
type input "34 250"
type input "34250"
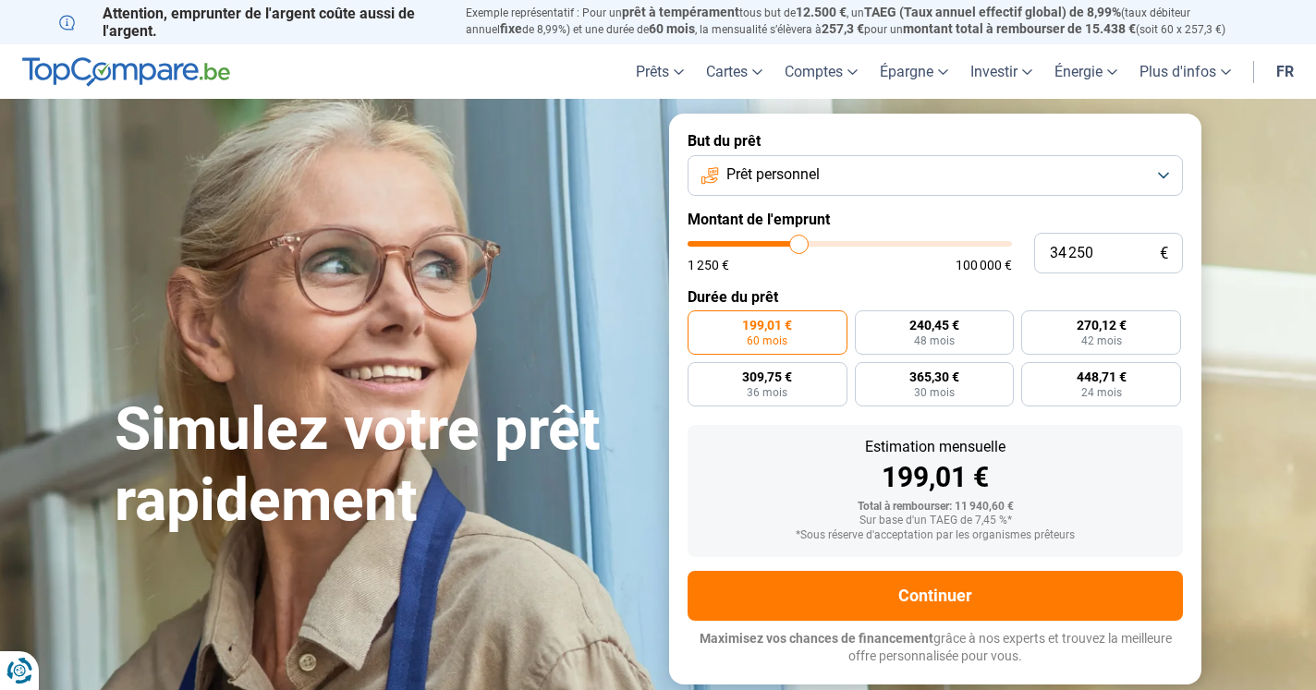
type input "34 500"
type input "34500"
type input "34 750"
type input "34750"
type input "35 000"
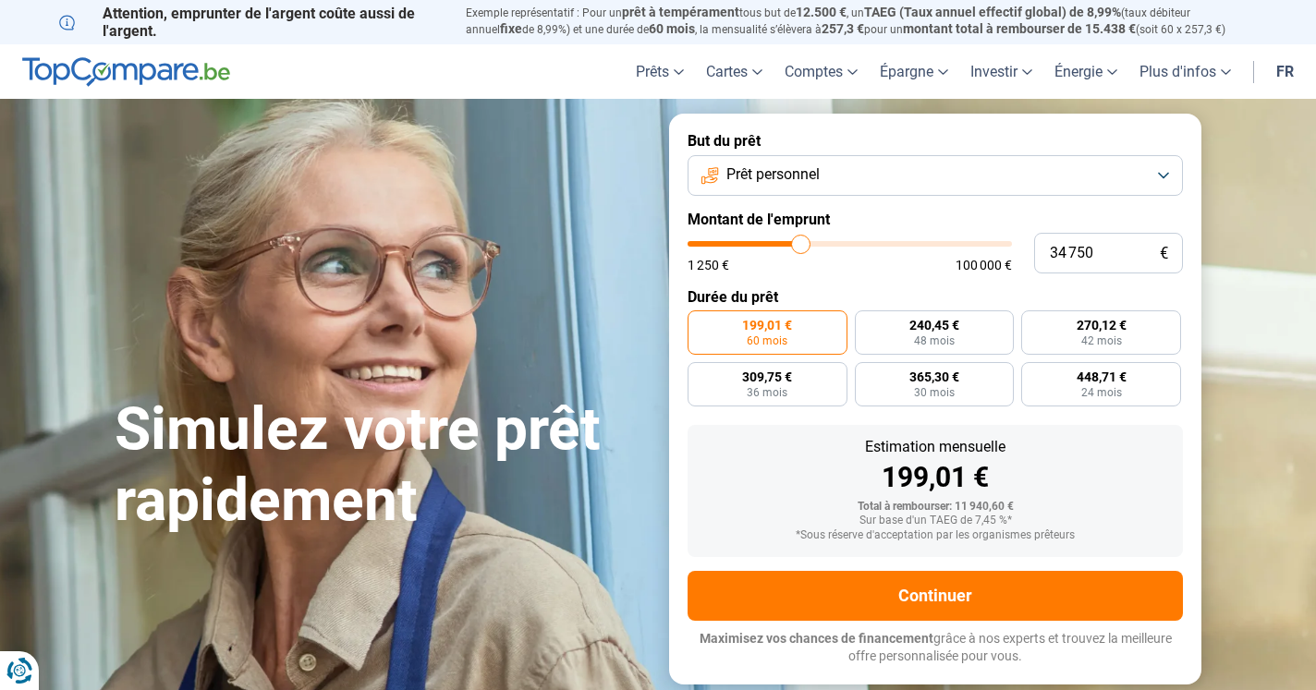
type input "35000"
type input "35 250"
type input "35250"
type input "35 000"
drag, startPoint x: 726, startPoint y: 249, endPoint x: 801, endPoint y: 256, distance: 75.2
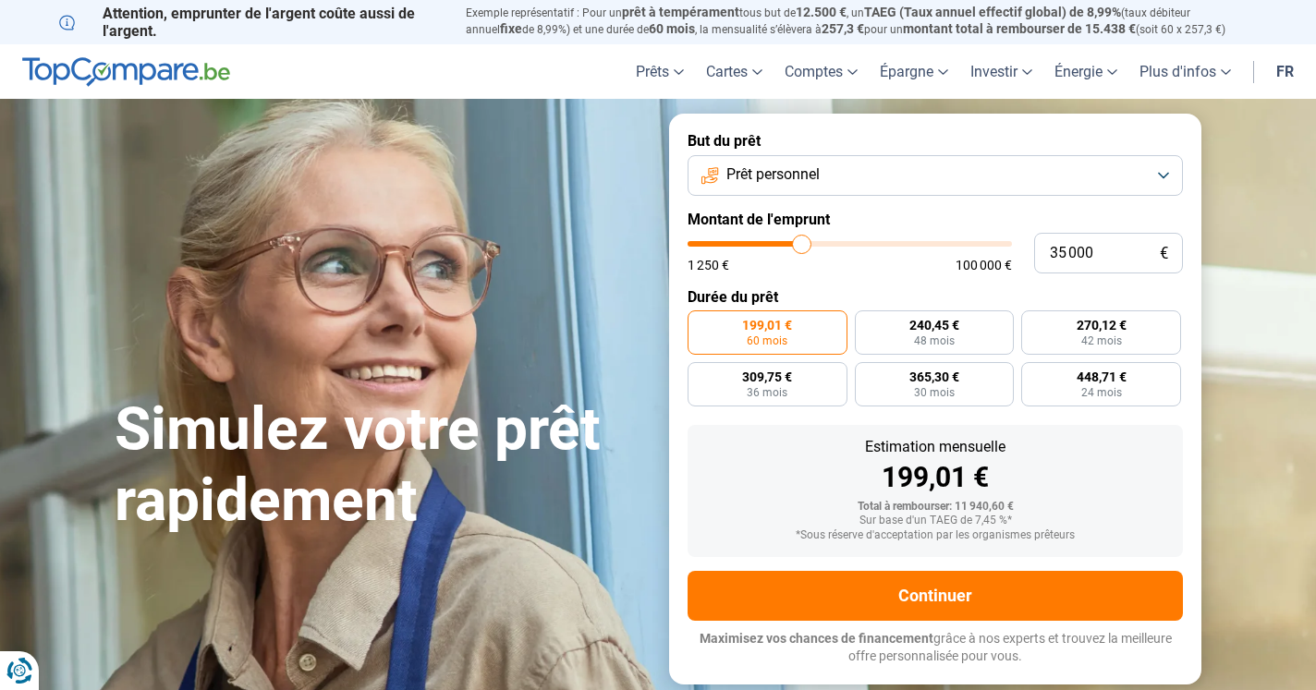
type input "35000"
click at [801, 247] on input "range" at bounding box center [850, 244] width 324 height 6
radio input "false"
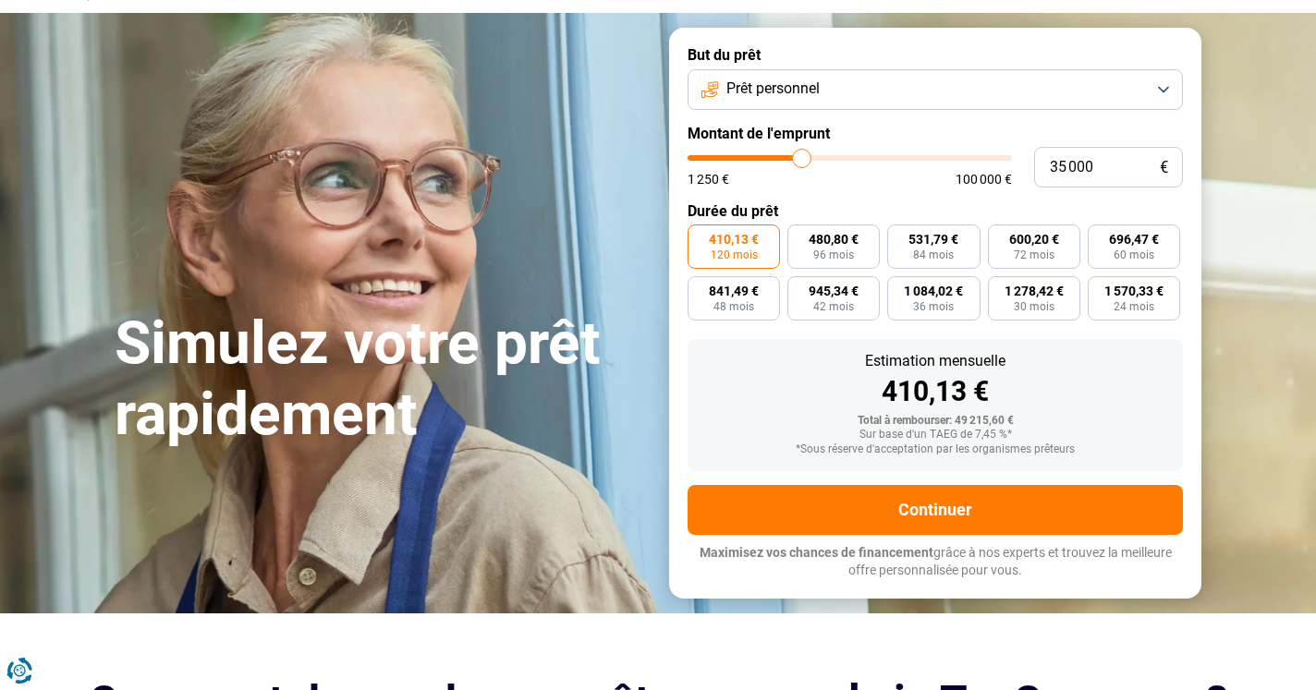
scroll to position [84, 0]
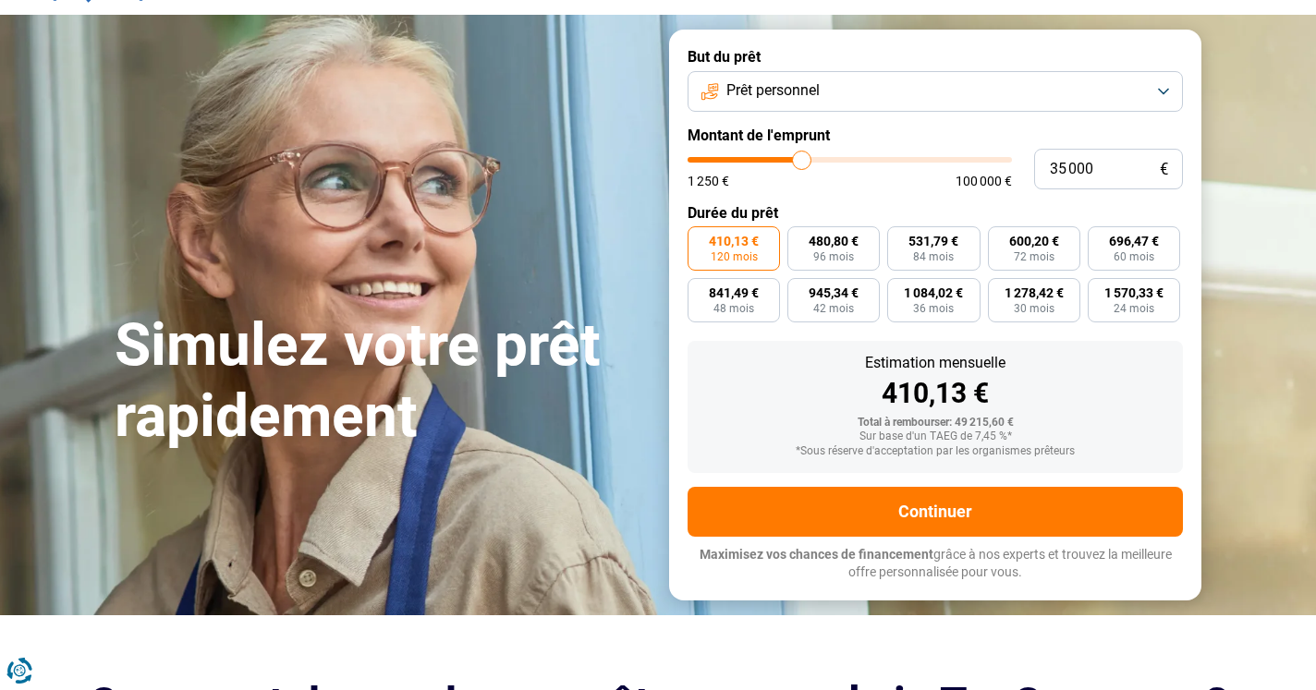
click at [1162, 92] on button "Prêt personnel" at bounding box center [935, 91] width 495 height 41
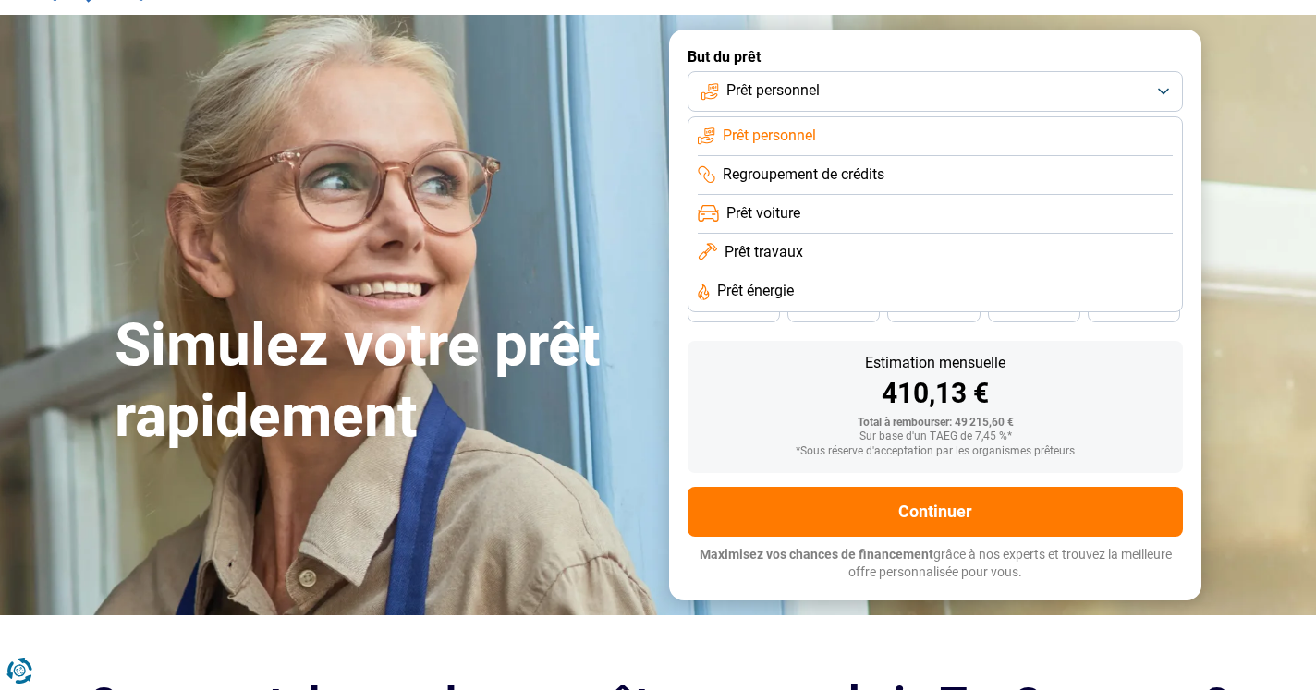
click at [791, 253] on span "Prêt travaux" at bounding box center [764, 252] width 79 height 20
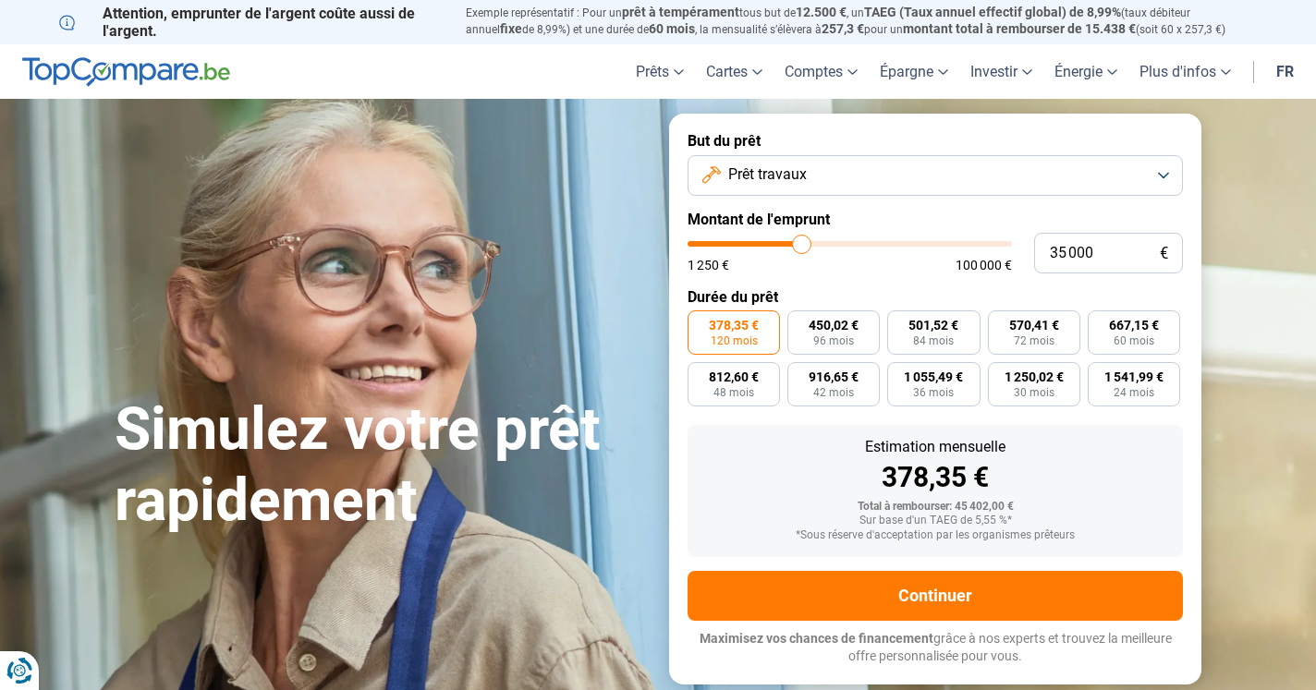
scroll to position [0, 0]
click at [1164, 176] on button "Prêt travaux" at bounding box center [935, 175] width 495 height 41
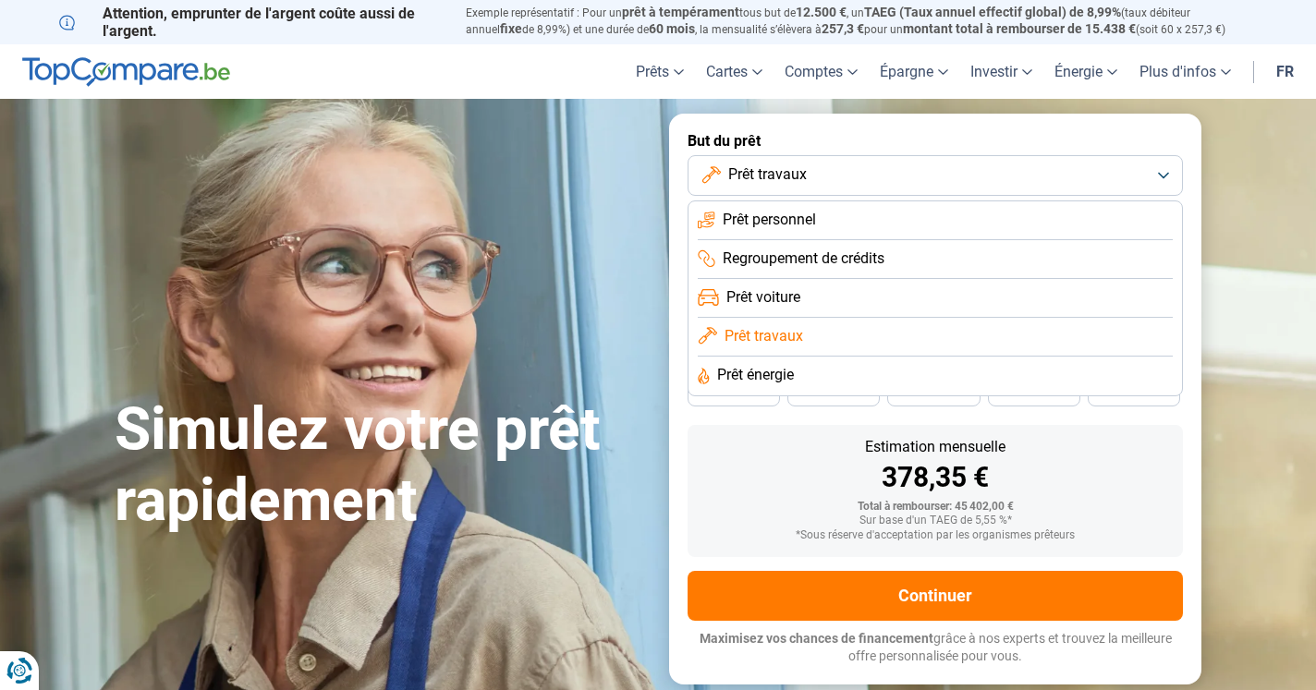
click at [798, 296] on span "Prêt voiture" at bounding box center [763, 297] width 74 height 20
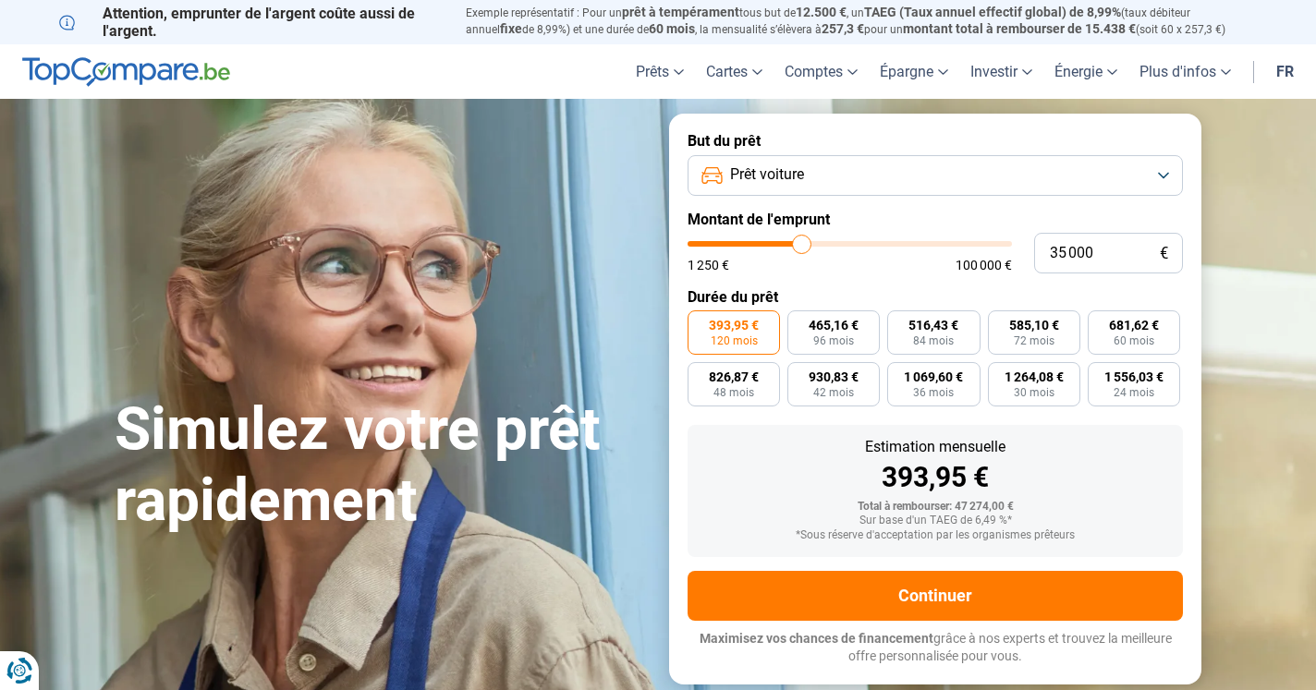
click at [1164, 172] on button "Prêt voiture" at bounding box center [935, 175] width 495 height 41
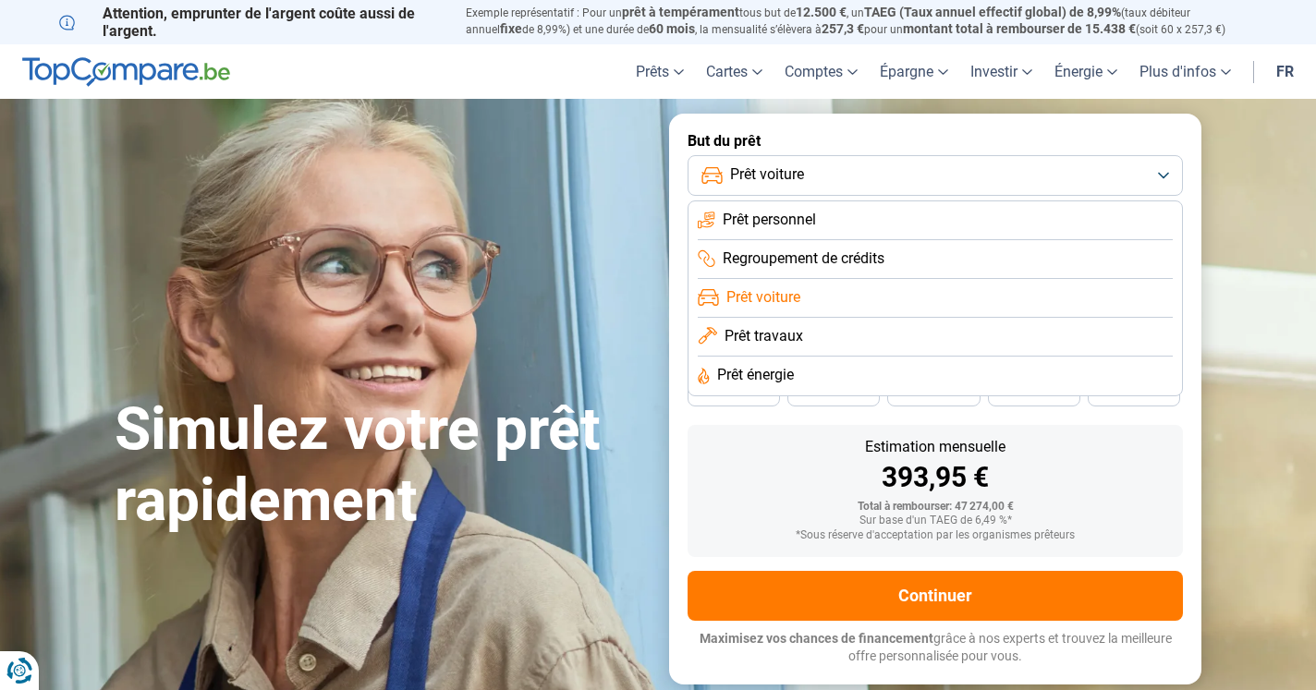
click at [821, 376] on li "Prêt énergie" at bounding box center [935, 376] width 475 height 39
